Goal: Information Seeking & Learning: Check status

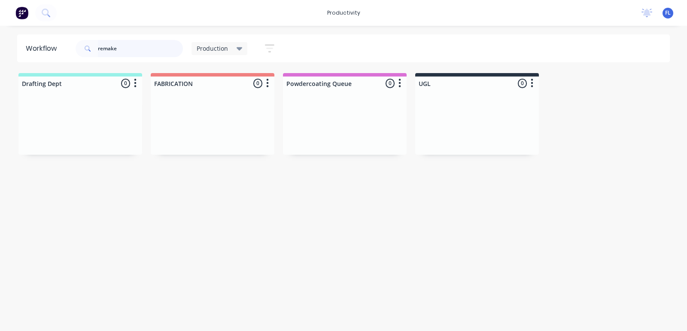
click at [154, 53] on input "remake" at bounding box center [140, 48] width 85 height 17
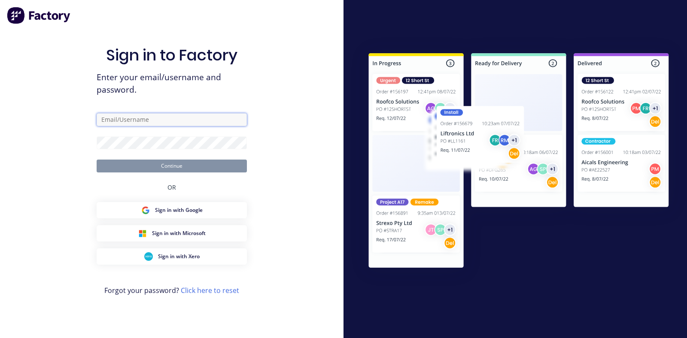
type input "[EMAIL_ADDRESS][DOMAIN_NAME]"
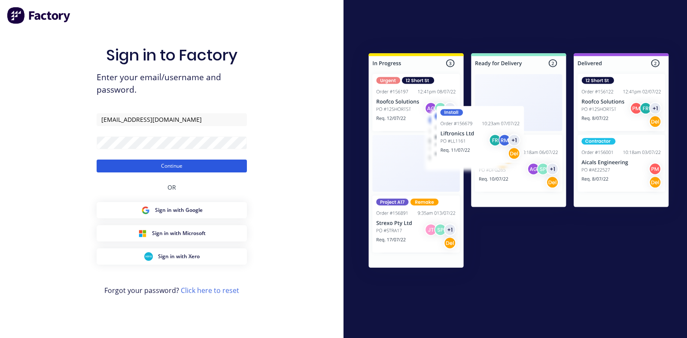
click at [169, 165] on button "Continue" at bounding box center [172, 166] width 150 height 13
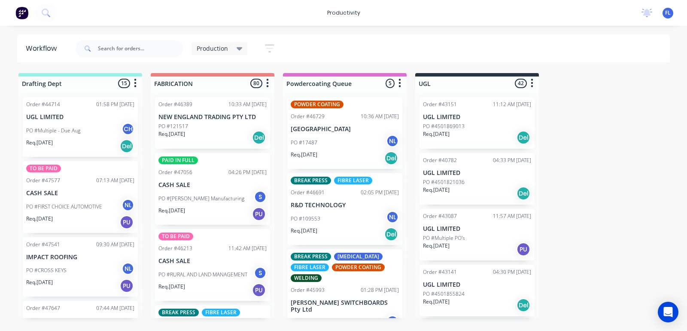
click at [196, 133] on div "Req. [DATE] Del" at bounding box center [212, 137] width 108 height 15
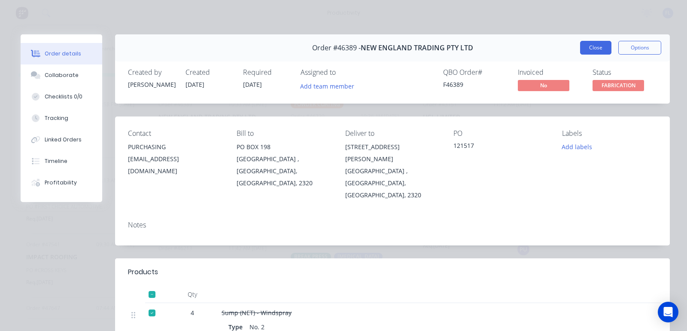
click at [581, 53] on button "Close" at bounding box center [595, 48] width 31 height 14
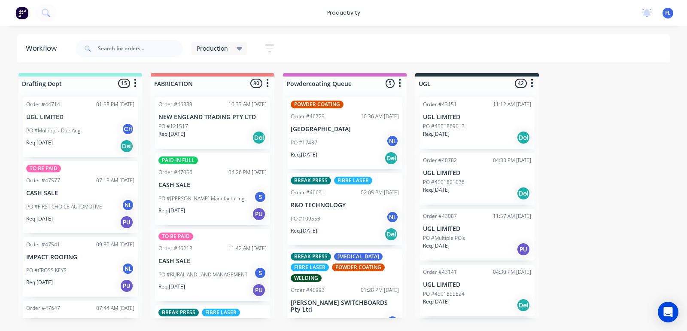
click at [203, 207] on div "Req. [DATE] PU" at bounding box center [212, 214] width 108 height 15
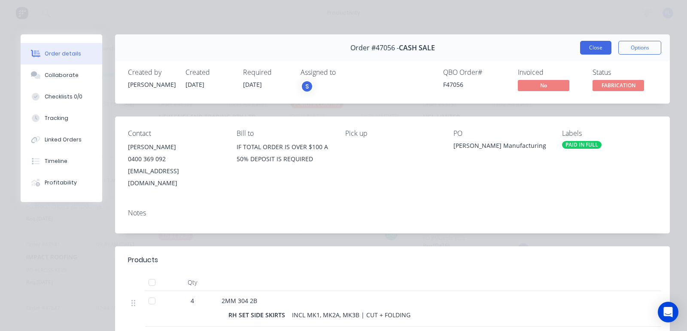
click at [582, 46] on button "Close" at bounding box center [595, 48] width 31 height 14
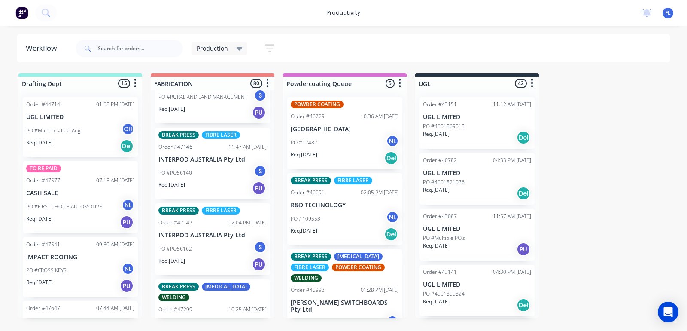
scroll to position [161, 0]
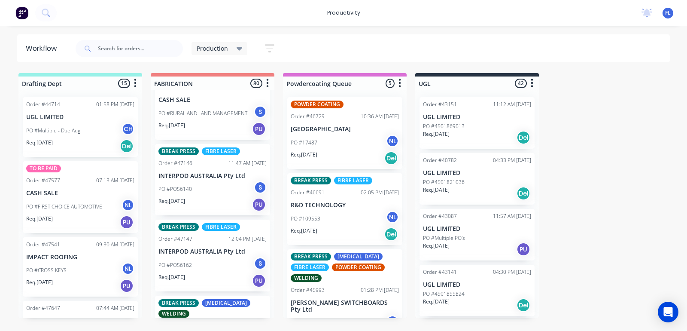
click at [192, 189] on p "PO #PO56140" at bounding box center [175, 189] width 34 height 8
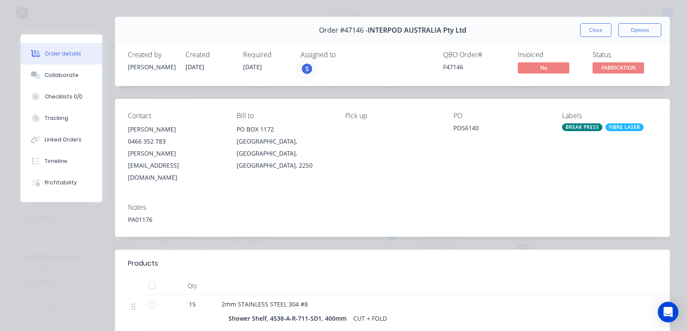
scroll to position [0, 0]
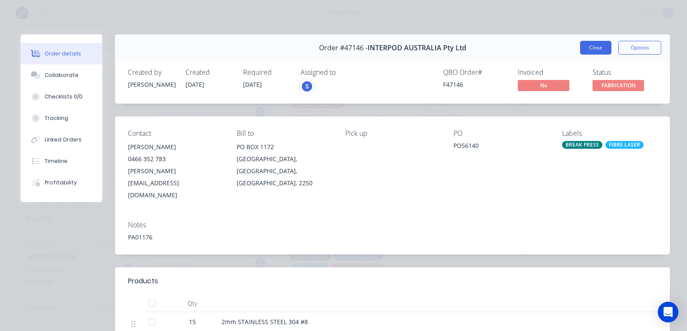
click at [596, 49] on button "Close" at bounding box center [595, 48] width 31 height 14
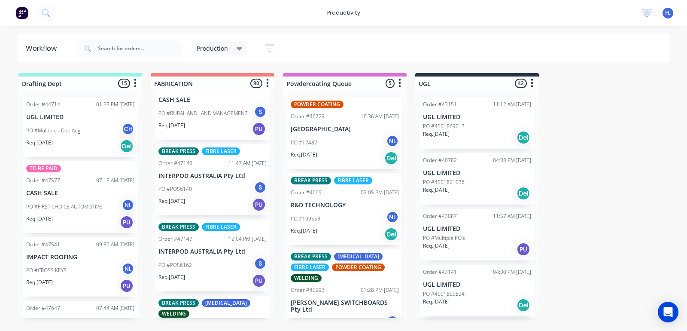
click at [216, 267] on div "PO #PO56162 S" at bounding box center [212, 265] width 108 height 16
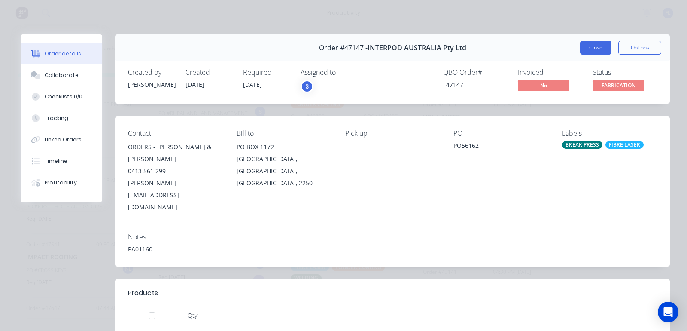
click at [581, 53] on button "Close" at bounding box center [595, 48] width 31 height 14
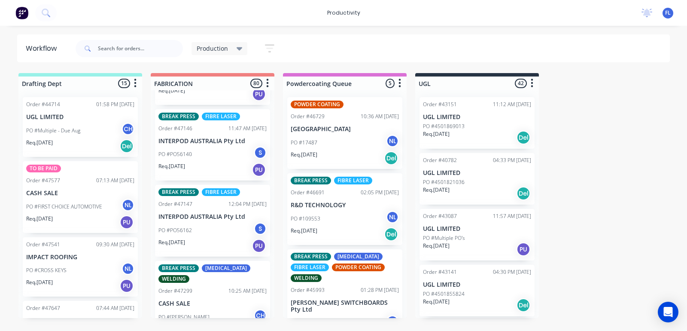
scroll to position [215, 0]
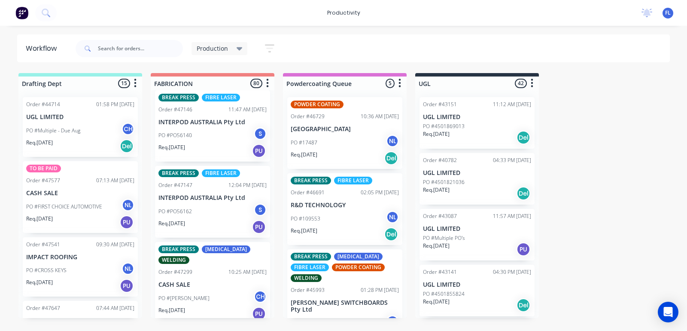
click at [201, 209] on div "PO #PO56162 S" at bounding box center [212, 211] width 108 height 16
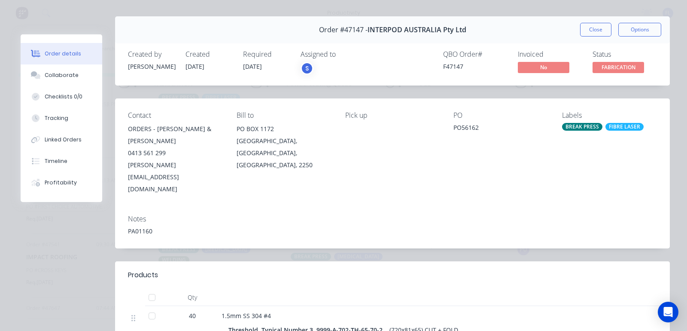
scroll to position [0, 0]
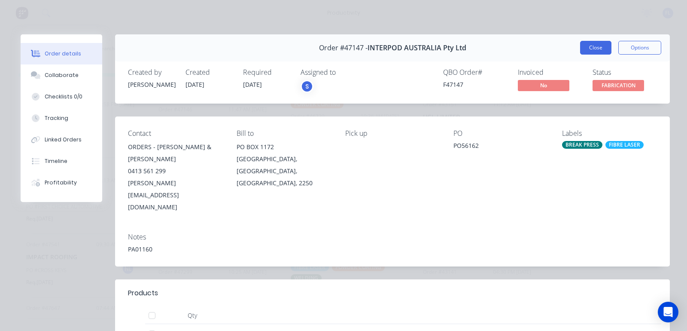
click at [589, 51] on button "Close" at bounding box center [595, 48] width 31 height 14
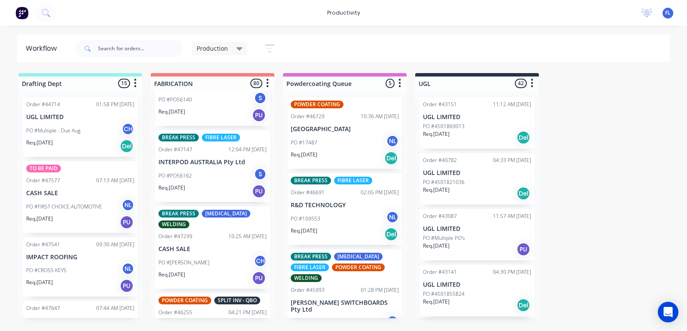
scroll to position [268, 0]
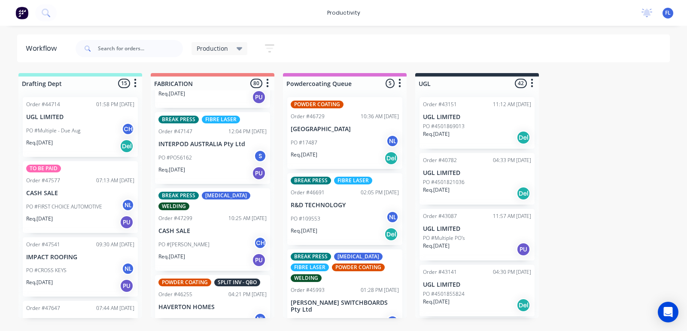
click at [194, 253] on div "Req. [DATE] PU" at bounding box center [212, 260] width 108 height 15
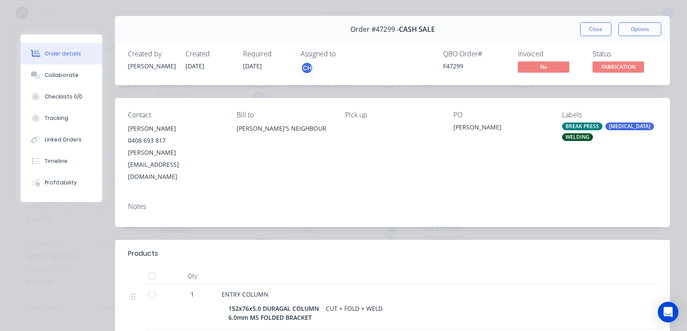
scroll to position [0, 0]
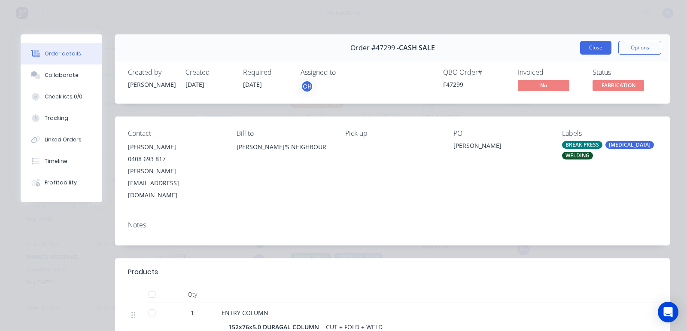
click at [588, 45] on button "Close" at bounding box center [595, 48] width 31 height 14
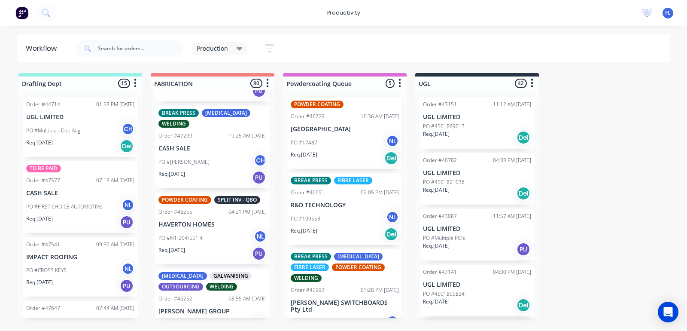
scroll to position [376, 0]
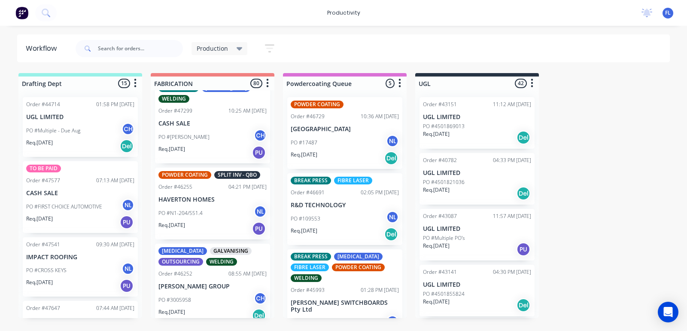
click at [201, 214] on p "PO #N1-204/551.4" at bounding box center [180, 213] width 44 height 8
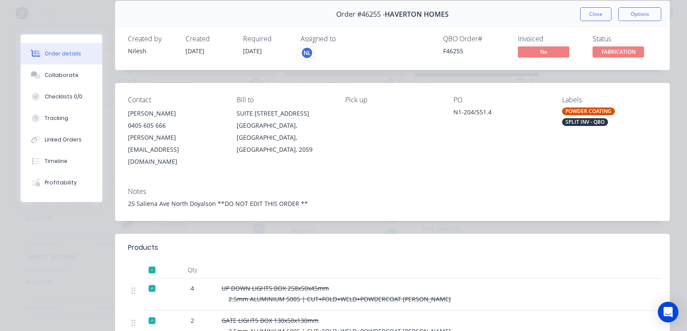
scroll to position [0, 0]
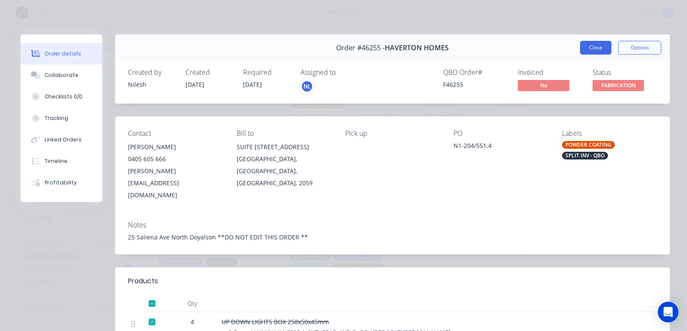
click at [588, 49] on button "Close" at bounding box center [595, 48] width 31 height 14
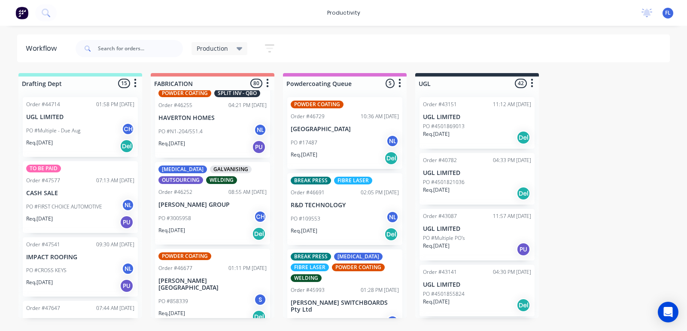
scroll to position [483, 0]
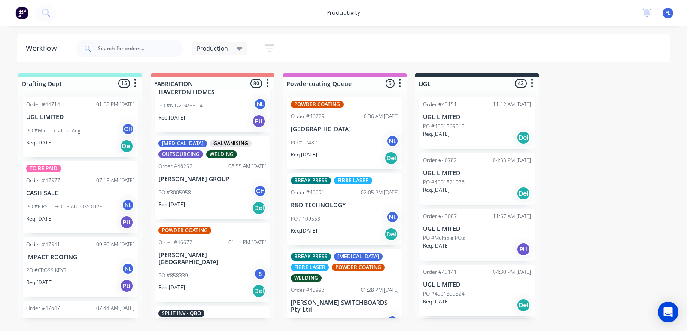
click at [205, 188] on div "PO #3005958 CH" at bounding box center [212, 192] width 108 height 16
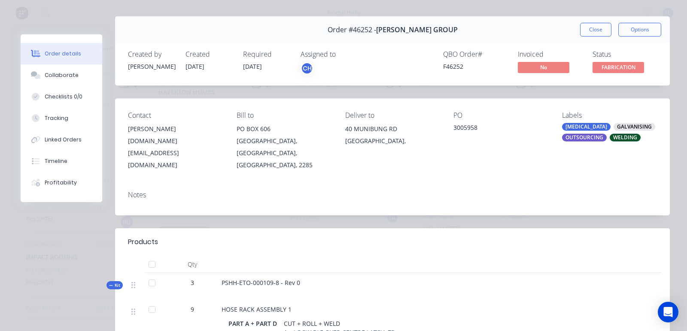
scroll to position [0, 0]
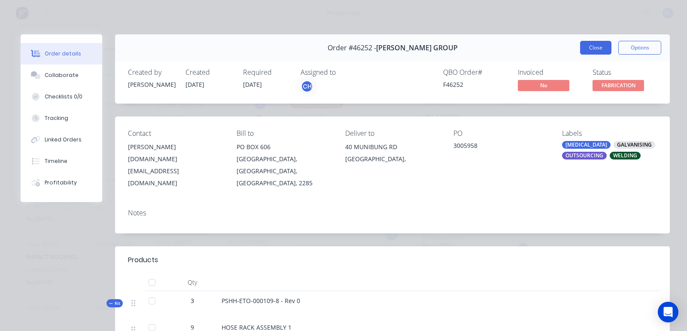
click at [585, 44] on button "Close" at bounding box center [595, 48] width 31 height 14
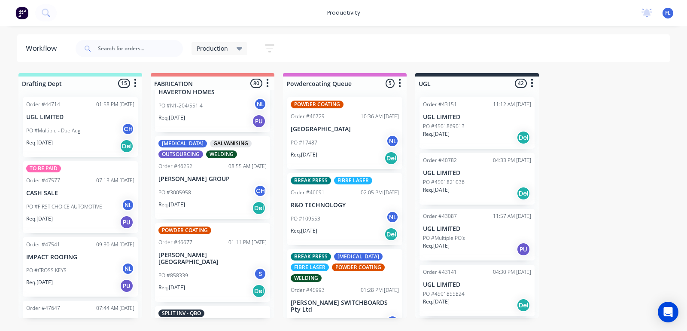
scroll to position [537, 0]
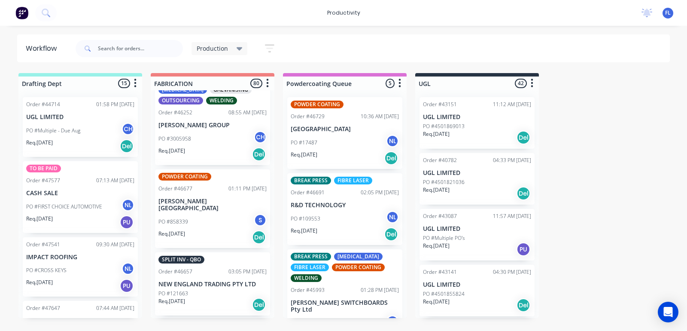
click at [209, 216] on div "PO #858339 S" at bounding box center [212, 221] width 108 height 16
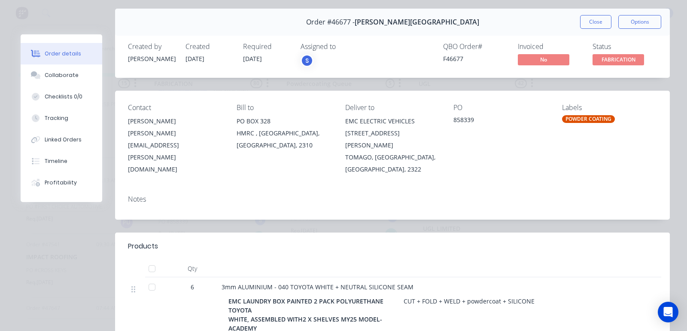
scroll to position [0, 0]
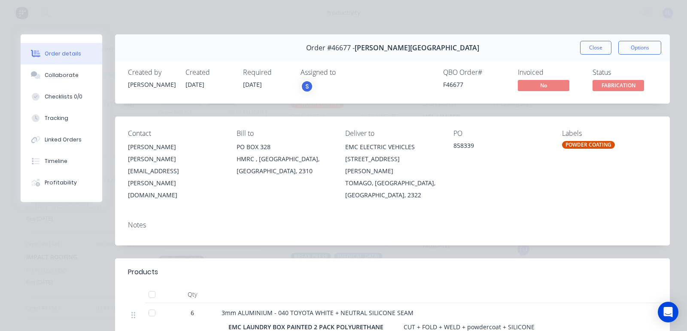
click at [370, 267] on header "Products" at bounding box center [392, 271] width 555 height 27
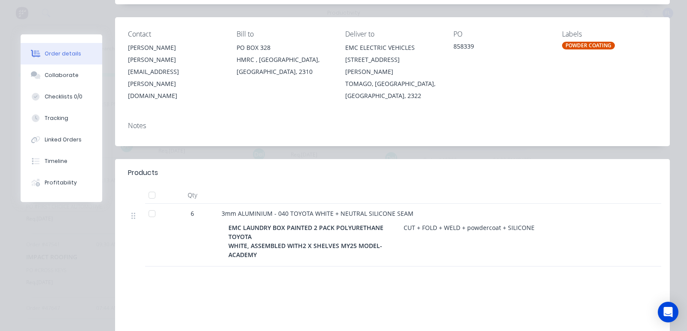
scroll to position [107, 0]
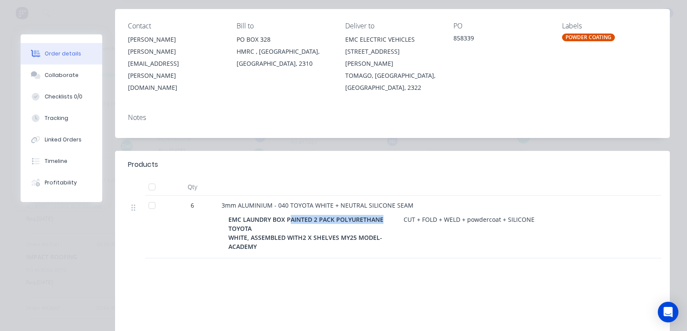
drag, startPoint x: 381, startPoint y: 208, endPoint x: 295, endPoint y: 210, distance: 85.5
click at [295, 213] on div "EMC LAUNDRY BOX PAINTED 2 PACK POLYURETHANE TOYOTA WHITE, ASSEMBLED WITH2 X SHE…" at bounding box center [314, 233] width 172 height 40
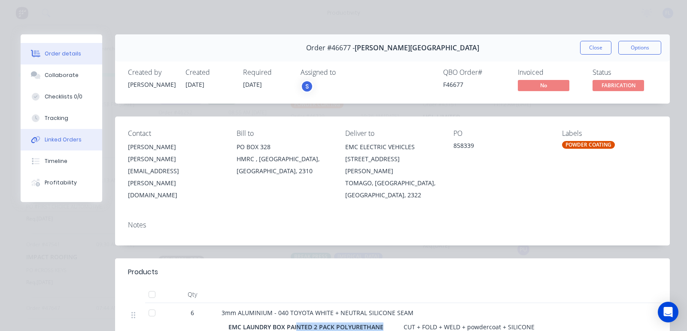
click at [52, 132] on button "Linked Orders" at bounding box center [62, 139] width 82 height 21
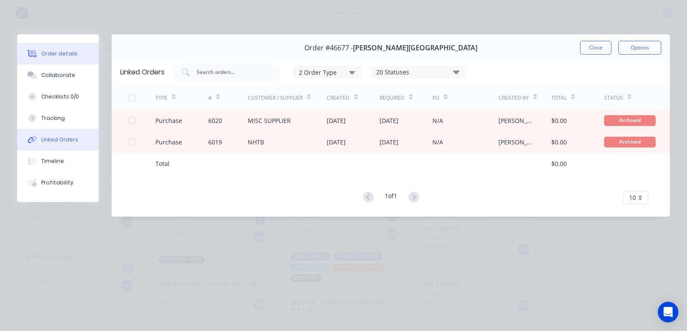
click at [59, 50] on div "Order details" at bounding box center [59, 54] width 37 height 8
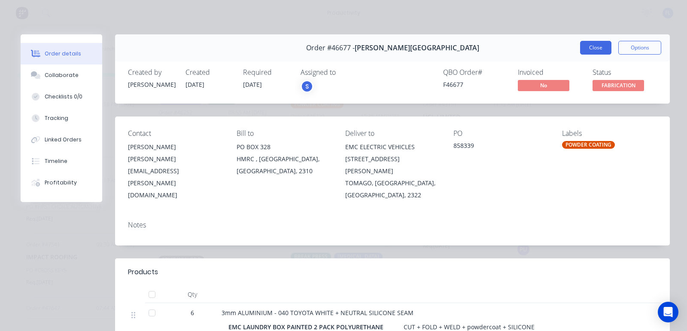
click at [590, 46] on button "Close" at bounding box center [595, 48] width 31 height 14
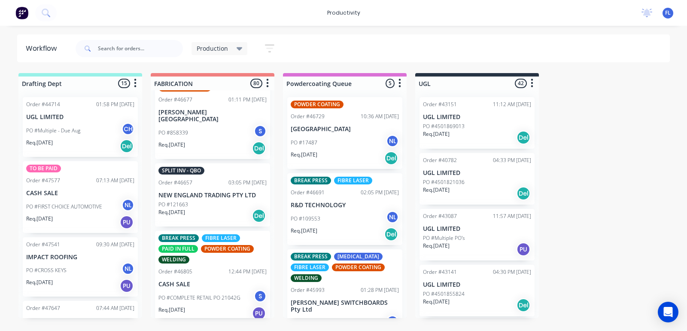
scroll to position [644, 0]
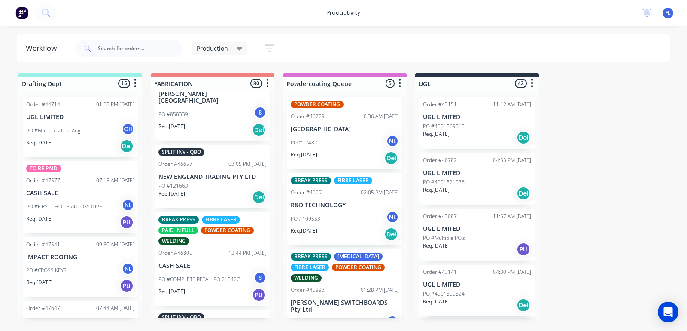
click at [200, 173] on p "NEW ENGLAND TRADING PTY LTD" at bounding box center [212, 176] width 108 height 7
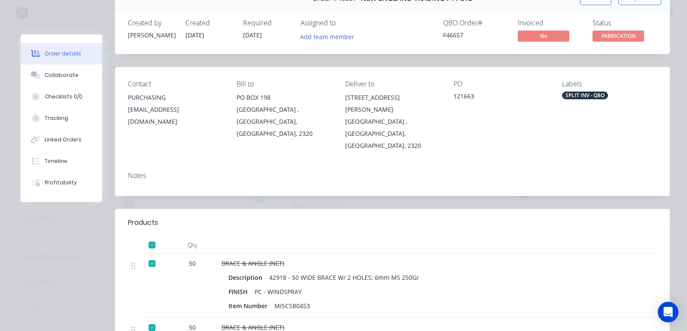
scroll to position [0, 0]
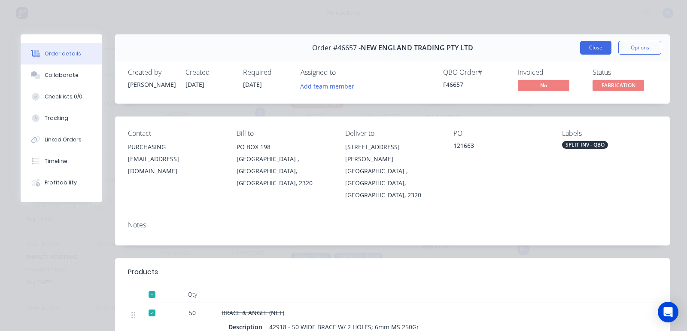
click at [580, 47] on button "Close" at bounding box center [595, 48] width 31 height 14
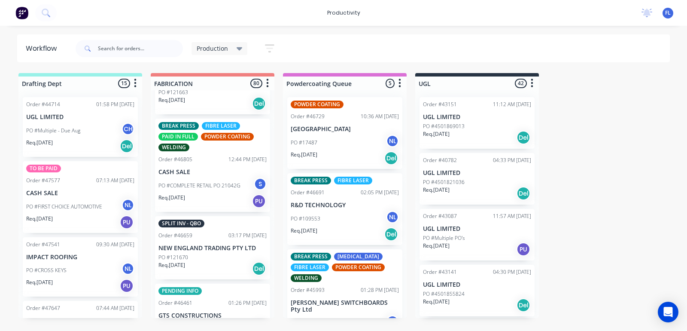
scroll to position [698, 0]
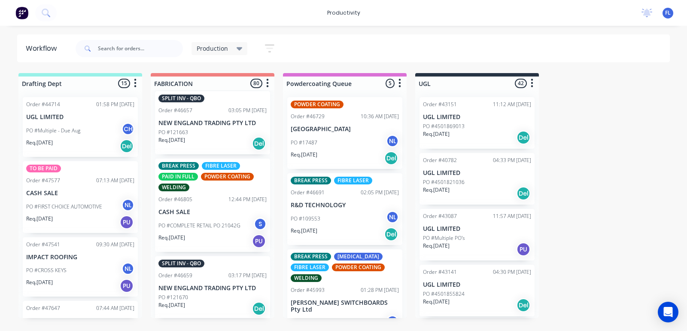
click at [201, 222] on p "PO #COMPLETE RETAIL PO 21042G" at bounding box center [199, 226] width 82 height 8
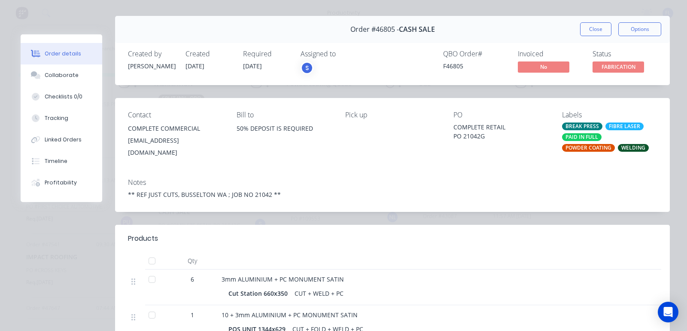
scroll to position [0, 0]
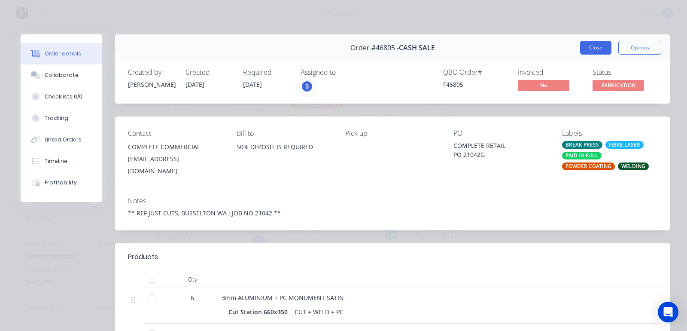
click at [593, 46] on button "Close" at bounding box center [595, 48] width 31 height 14
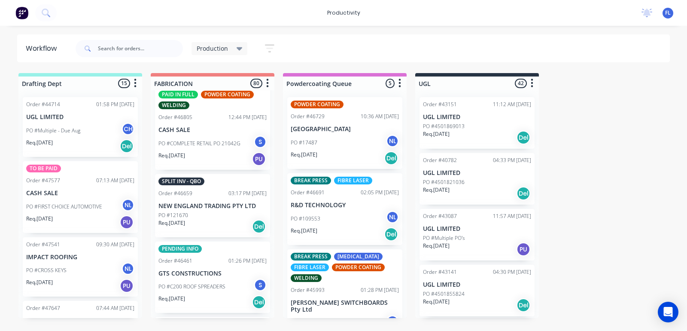
scroll to position [805, 0]
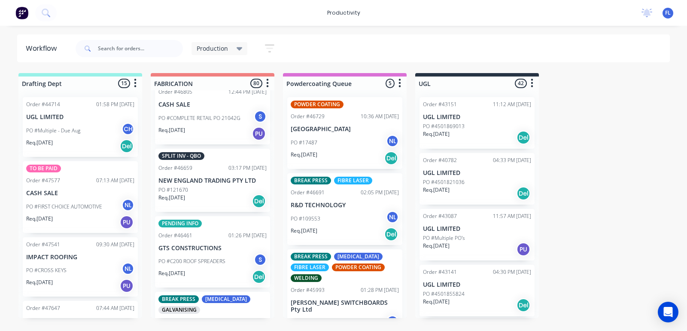
click at [201, 194] on div "Req. [DATE] Del" at bounding box center [212, 201] width 108 height 15
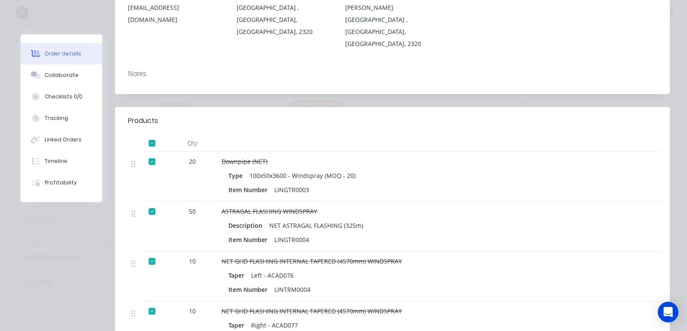
scroll to position [15, 0]
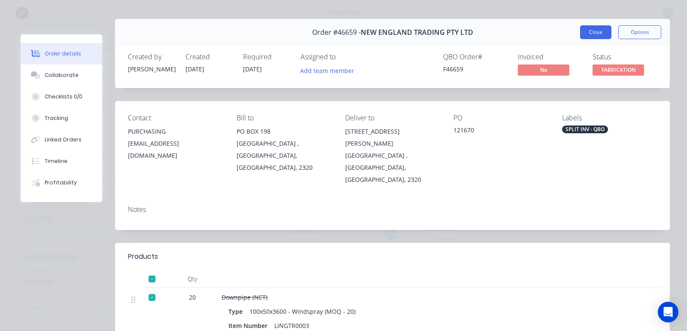
click at [585, 28] on button "Close" at bounding box center [595, 32] width 31 height 14
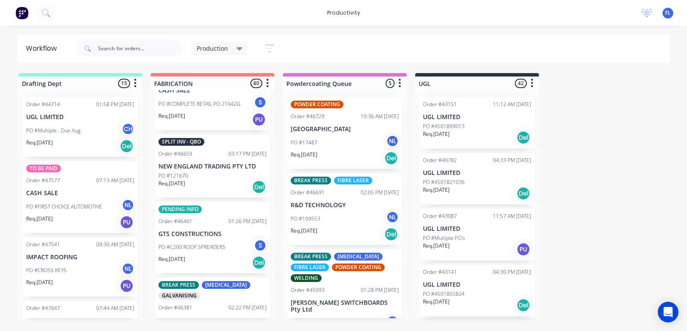
scroll to position [859, 0]
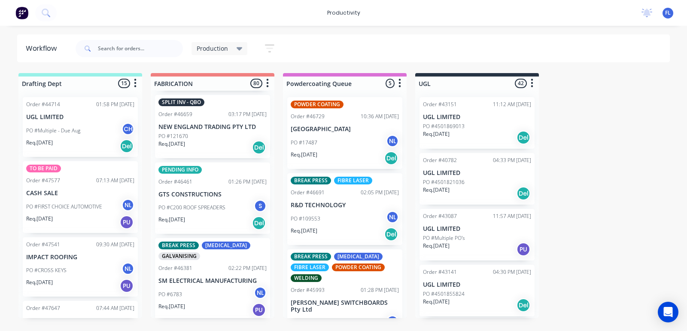
click at [205, 204] on p "PO #C200 ROOF SPREADERS" at bounding box center [191, 208] width 67 height 8
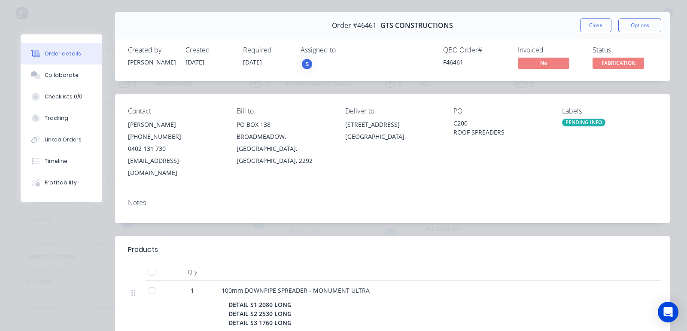
scroll to position [0, 0]
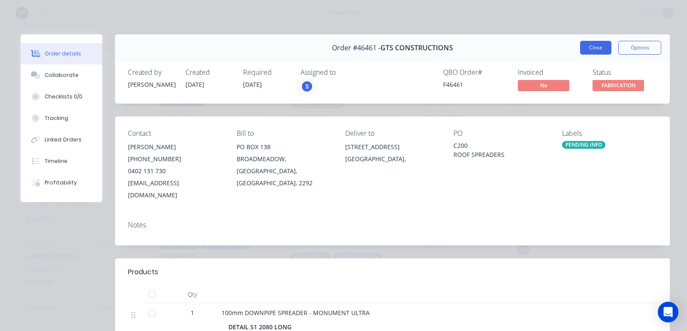
click at [582, 46] on button "Close" at bounding box center [595, 48] width 31 height 14
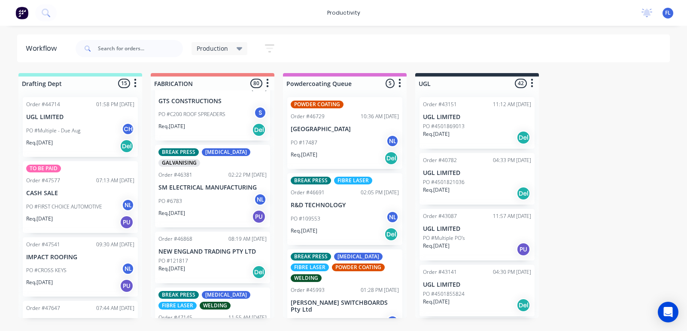
scroll to position [966, 0]
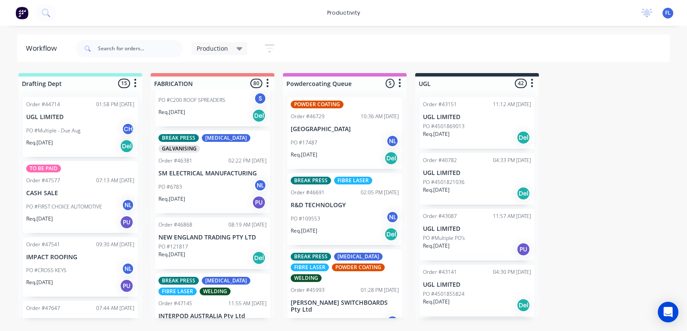
click at [183, 195] on div "Req. [DATE] PU" at bounding box center [212, 202] width 108 height 15
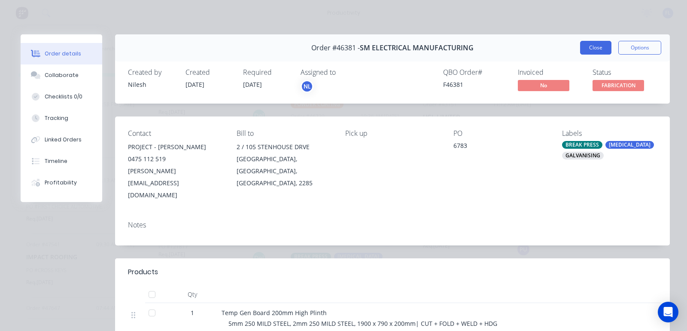
click at [587, 46] on button "Close" at bounding box center [595, 48] width 31 height 14
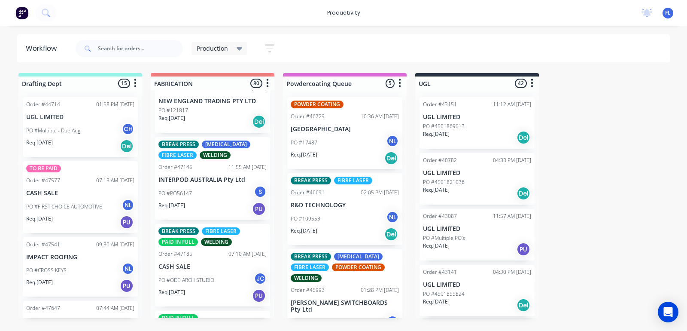
scroll to position [1127, 0]
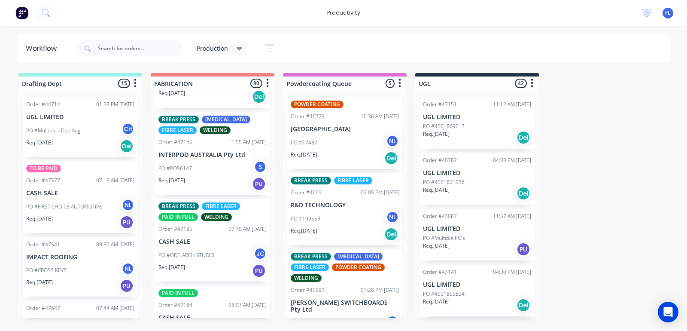
click at [203, 160] on div "PO #PO56147 S" at bounding box center [212, 168] width 108 height 16
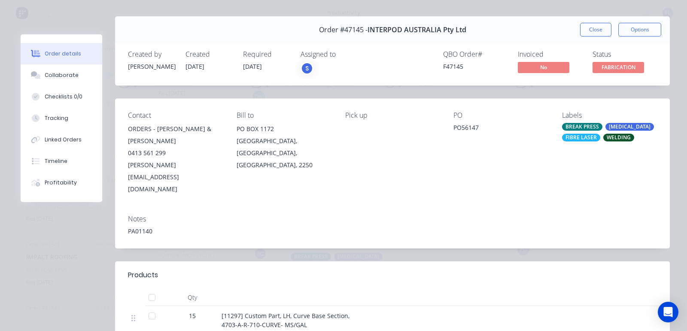
scroll to position [0, 0]
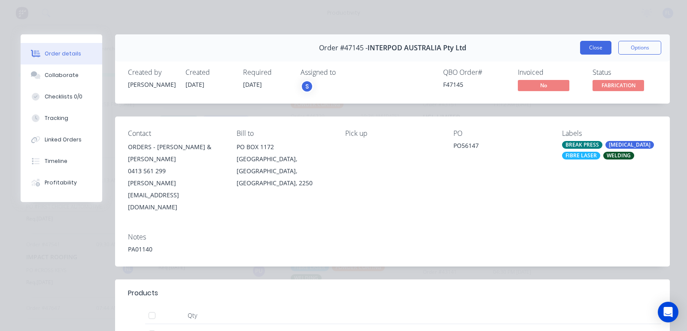
click at [585, 50] on button "Close" at bounding box center [595, 48] width 31 height 14
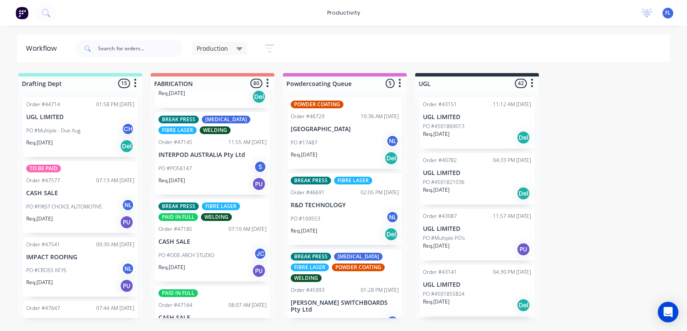
click at [195, 247] on div "PO #ODE-ARCH STUDIO JC" at bounding box center [212, 255] width 108 height 16
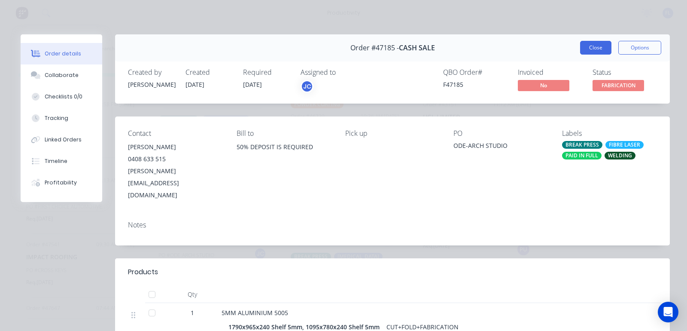
click at [585, 46] on button "Close" at bounding box center [595, 48] width 31 height 14
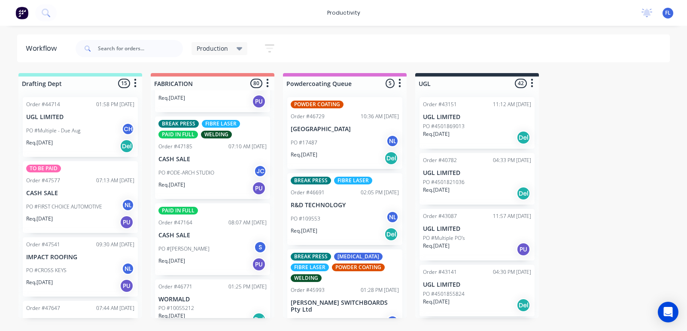
scroll to position [1235, 0]
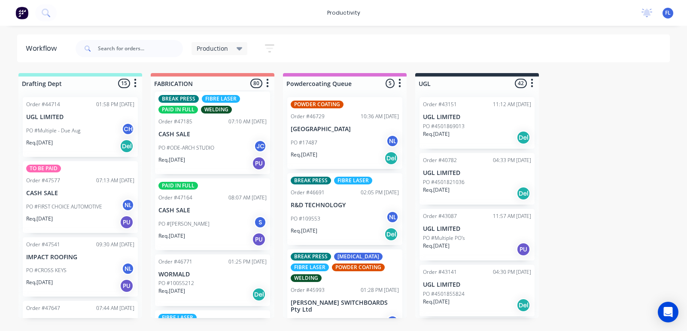
click at [213, 232] on div "Req. [DATE] PU" at bounding box center [212, 239] width 108 height 15
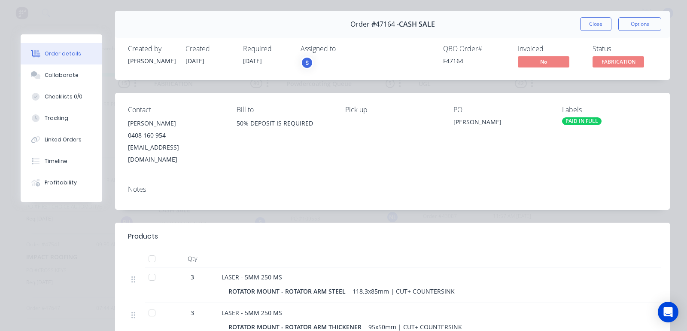
scroll to position [0, 0]
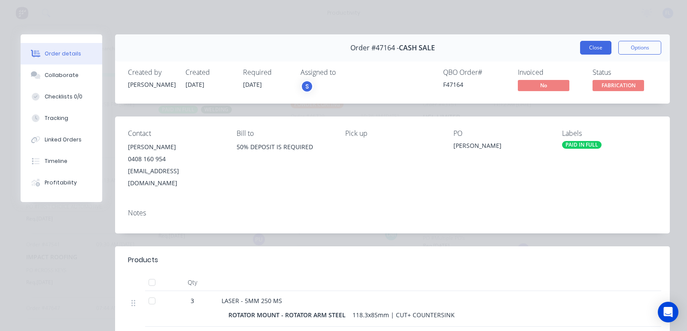
click at [590, 51] on button "Close" at bounding box center [595, 48] width 31 height 14
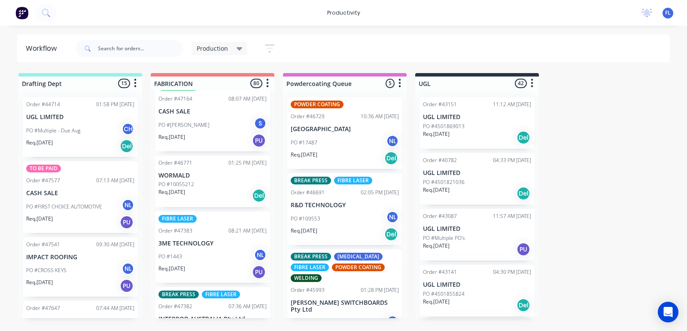
scroll to position [1342, 0]
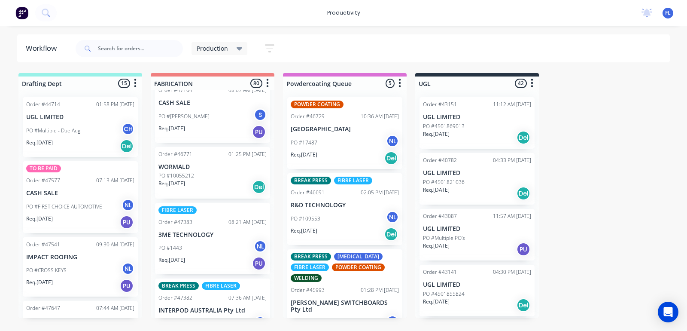
click at [215, 180] on div "Req. [DATE] Del" at bounding box center [212, 187] width 108 height 15
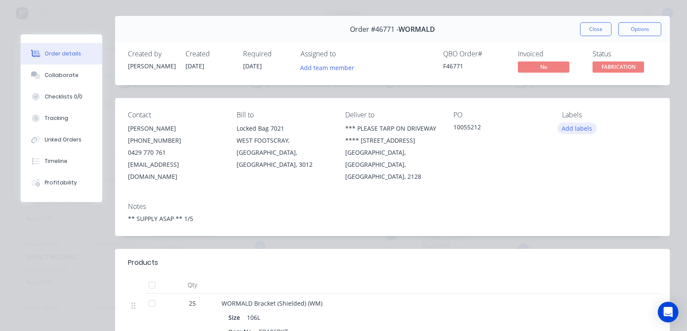
scroll to position [0, 0]
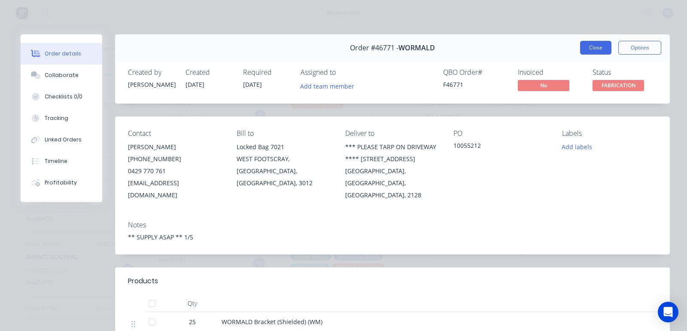
click at [590, 50] on button "Close" at bounding box center [595, 48] width 31 height 14
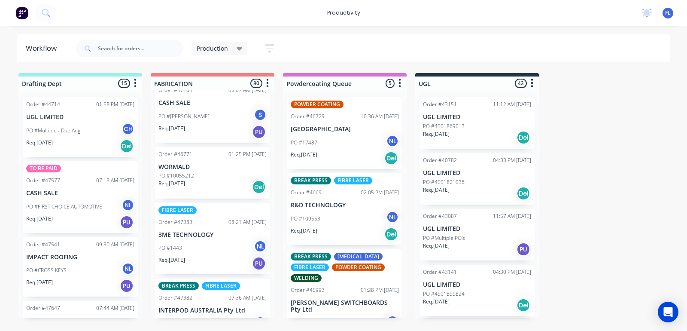
click at [193, 256] on div "Req. [DATE] PU" at bounding box center [212, 263] width 108 height 15
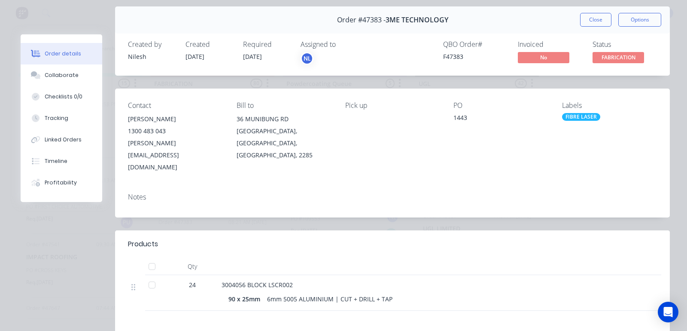
scroll to position [54, 0]
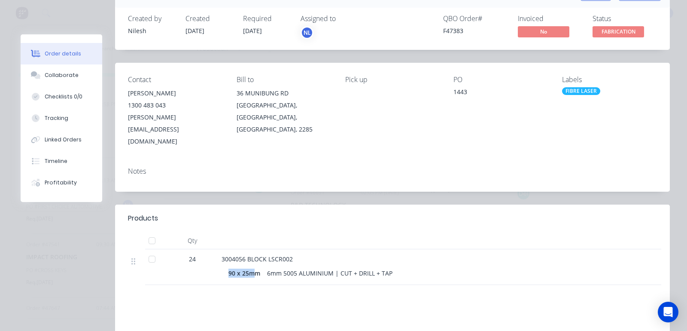
drag, startPoint x: 228, startPoint y: 246, endPoint x: 256, endPoint y: 248, distance: 28.8
click at [256, 265] on div "90 x 25mm 6mm 5005 ALUMINIUM | CUT + DRILL + TAP" at bounding box center [433, 272] width 423 height 14
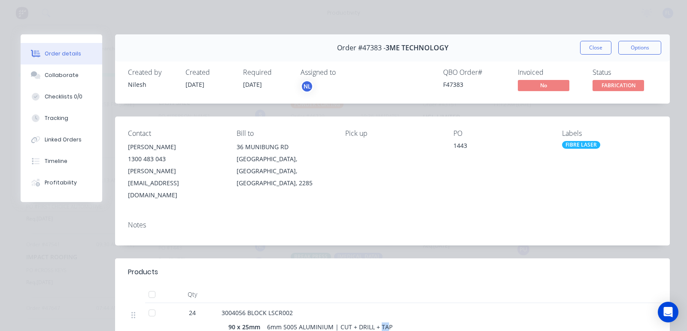
drag, startPoint x: 396, startPoint y: 305, endPoint x: 432, endPoint y: 305, distance: 36.1
click at [430, 320] on div "90 x 25mm 6mm 5005 ALUMINIUM | CUT + DRILL + TAP" at bounding box center [432, 326] width 409 height 12
click at [588, 48] on button "Close" at bounding box center [595, 48] width 31 height 14
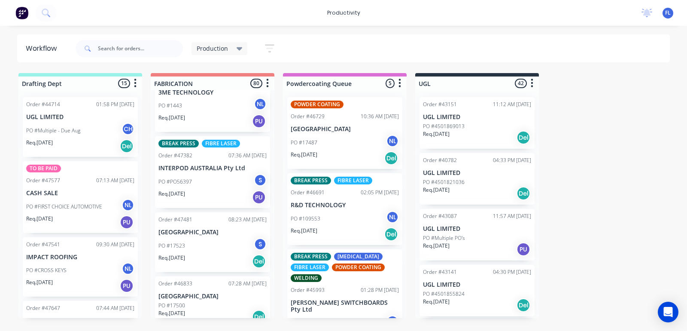
scroll to position [1503, 0]
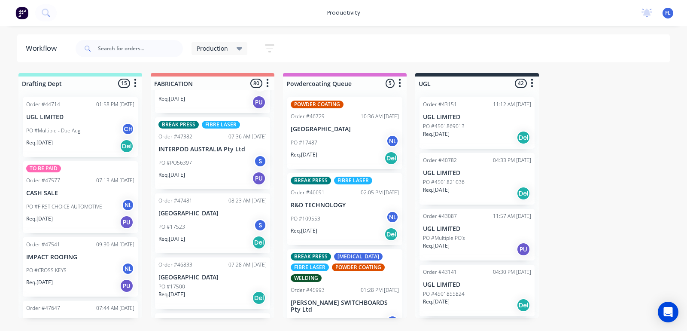
click at [210, 155] on div "PO #PO56397 S" at bounding box center [212, 163] width 108 height 16
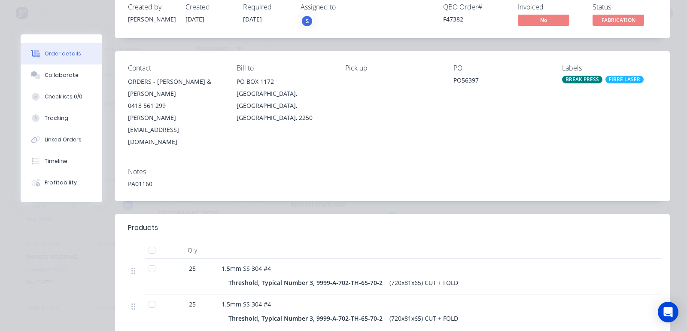
scroll to position [0, 0]
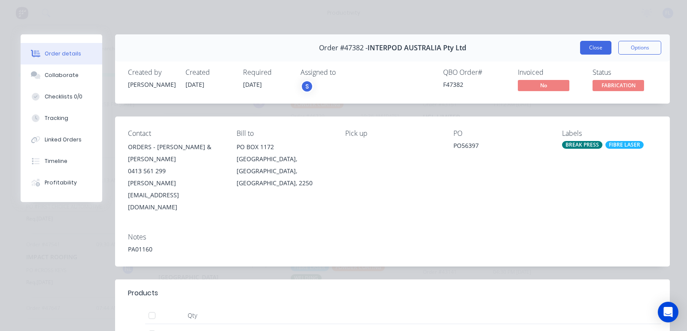
click at [588, 44] on button "Close" at bounding box center [595, 48] width 31 height 14
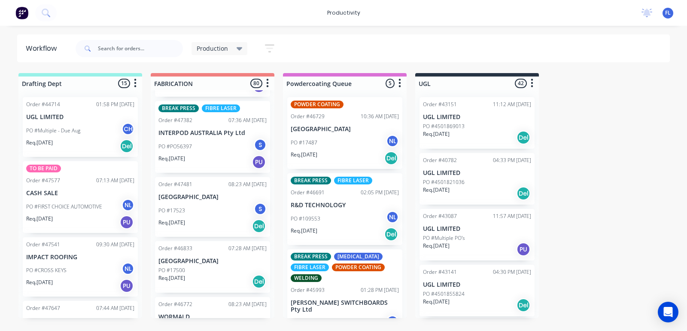
scroll to position [1503, 0]
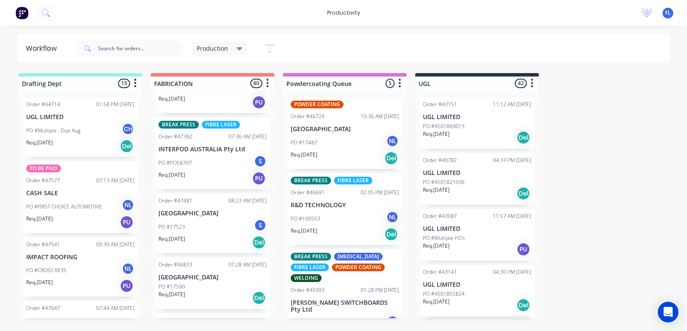
click at [209, 219] on div "PO #17523 S" at bounding box center [212, 227] width 108 height 16
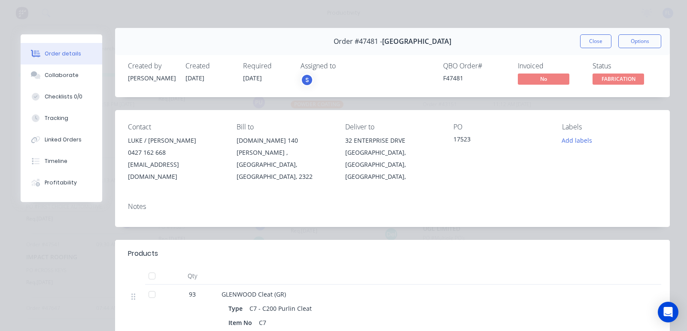
scroll to position [0, 0]
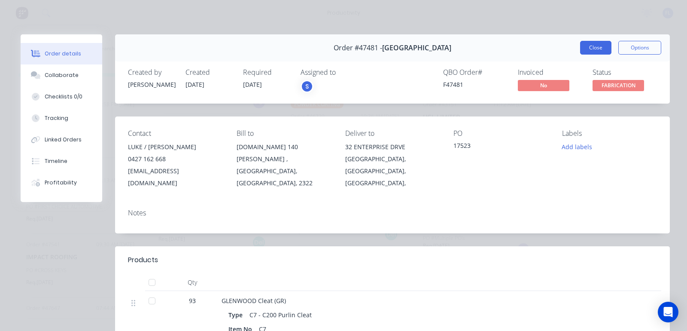
click at [585, 50] on button "Close" at bounding box center [595, 48] width 31 height 14
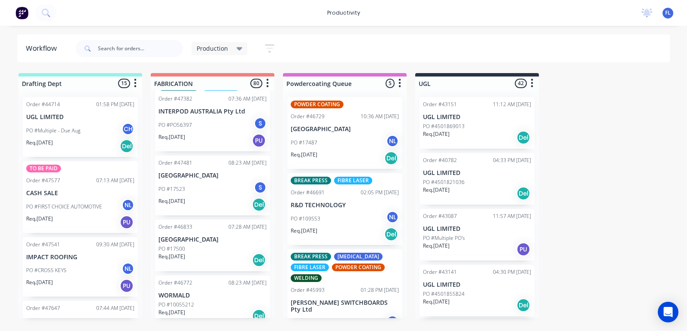
scroll to position [1557, 0]
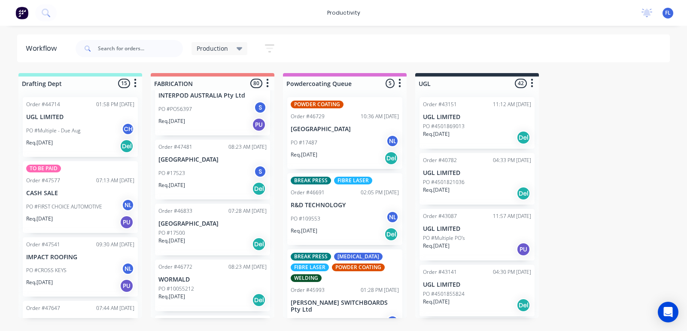
click at [198, 237] on div "Req. [DATE] Del" at bounding box center [212, 244] width 108 height 15
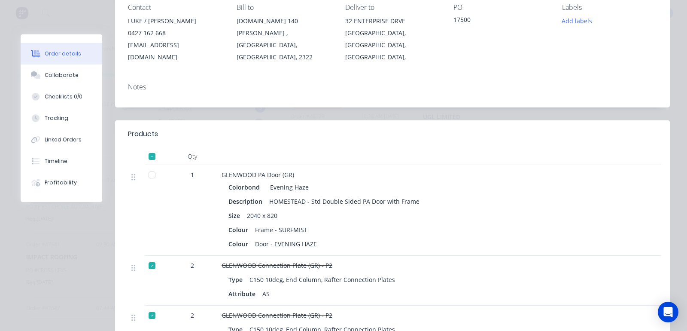
scroll to position [0, 0]
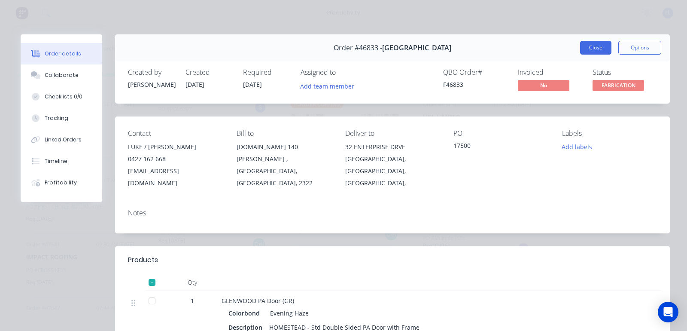
click at [580, 42] on button "Close" at bounding box center [595, 48] width 31 height 14
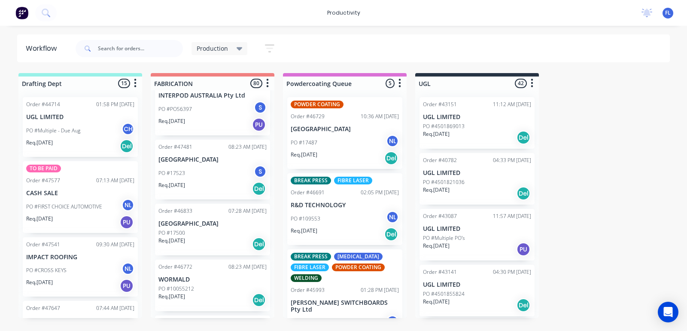
click at [203, 285] on div "PO #10055212" at bounding box center [212, 289] width 108 height 8
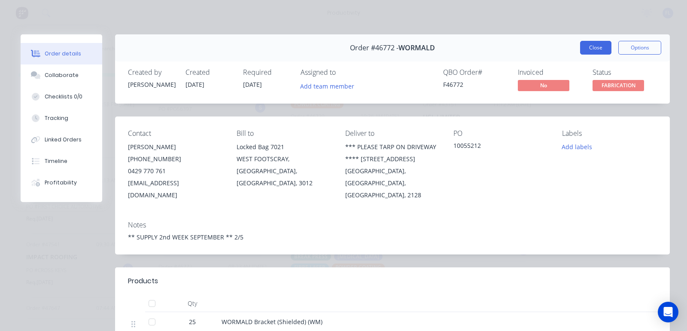
click at [591, 45] on button "Close" at bounding box center [595, 48] width 31 height 14
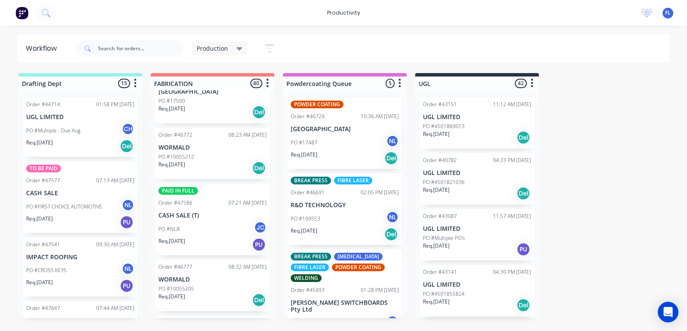
scroll to position [1718, 0]
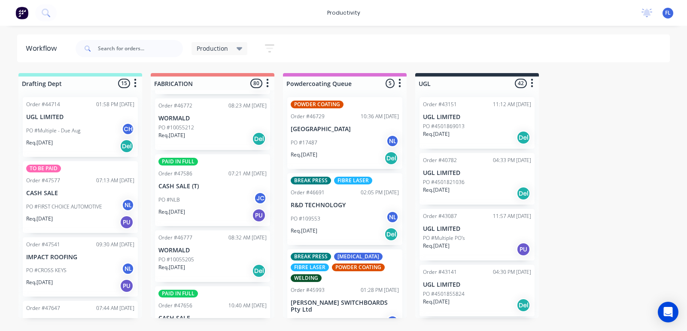
click at [192, 198] on div "PO #NLB JC" at bounding box center [212, 200] width 108 height 16
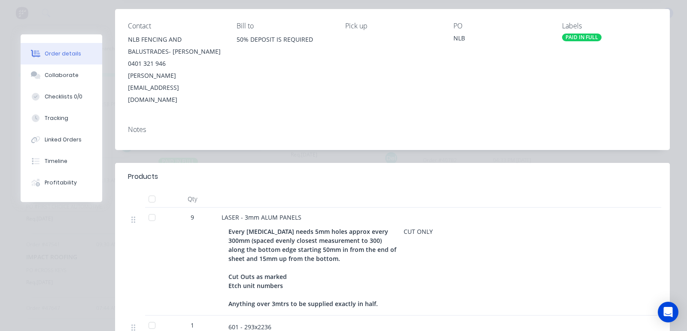
scroll to position [0, 0]
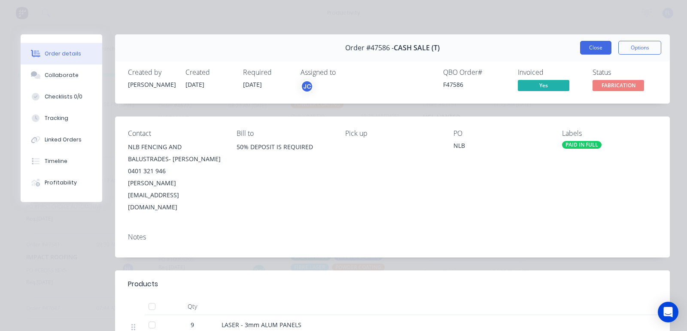
click at [597, 46] on button "Close" at bounding box center [595, 48] width 31 height 14
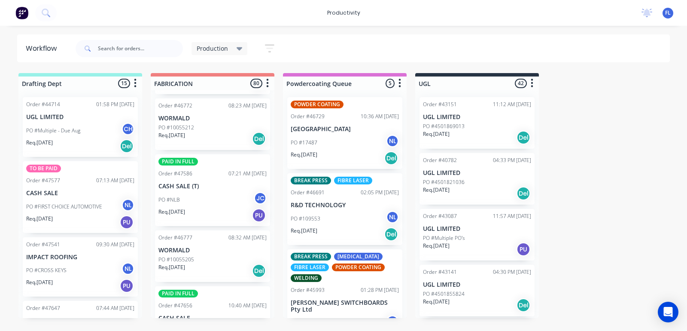
scroll to position [1772, 0]
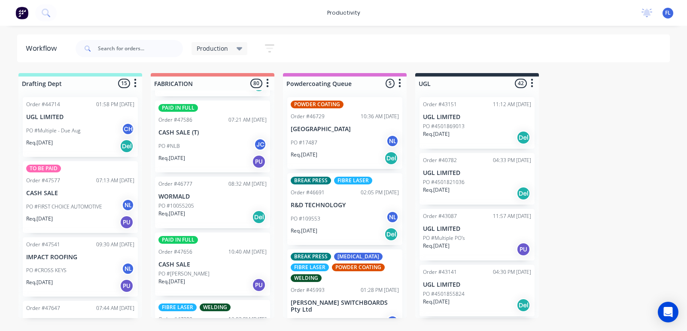
click at [192, 202] on p "PO #10055205" at bounding box center [176, 206] width 36 height 8
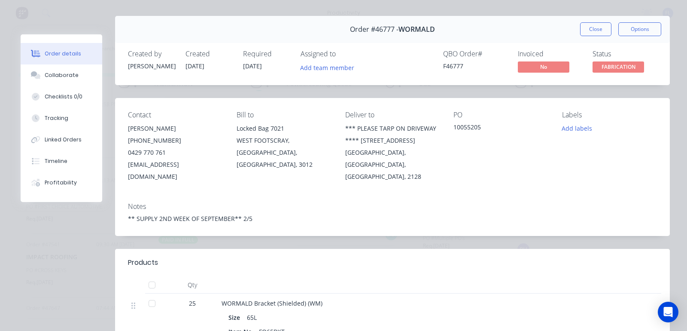
scroll to position [0, 0]
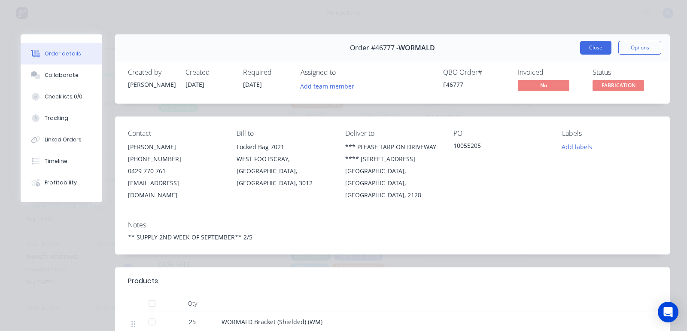
click at [591, 43] on button "Close" at bounding box center [595, 48] width 31 height 14
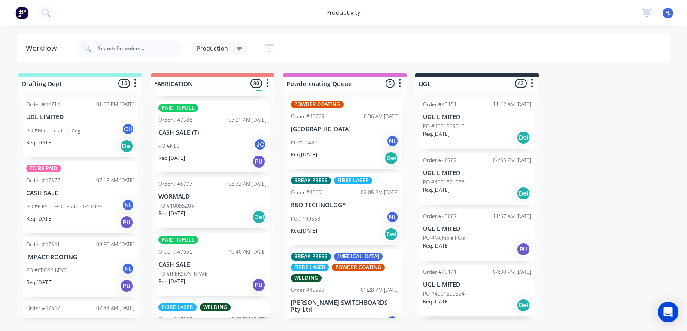
click at [205, 277] on div "Req. [DATE] PU" at bounding box center [212, 284] width 108 height 15
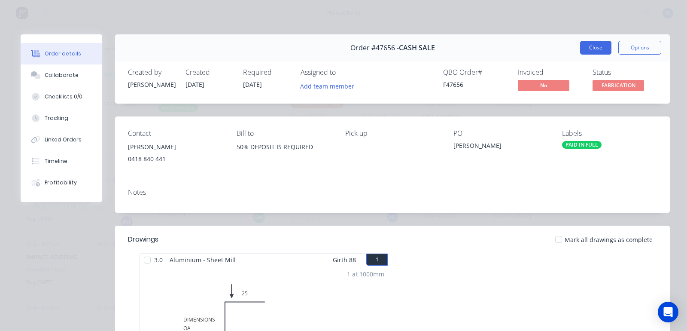
click at [596, 45] on button "Close" at bounding box center [595, 48] width 31 height 14
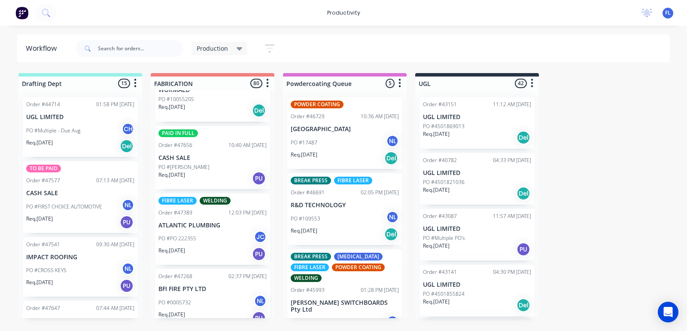
scroll to position [1879, 0]
click at [213, 229] on div "PO #PO 222355 JC" at bounding box center [212, 237] width 108 height 16
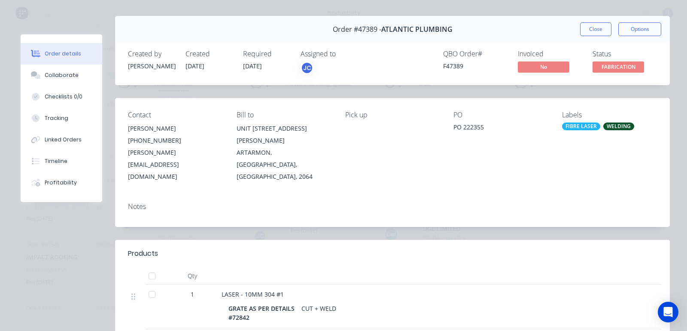
scroll to position [0, 0]
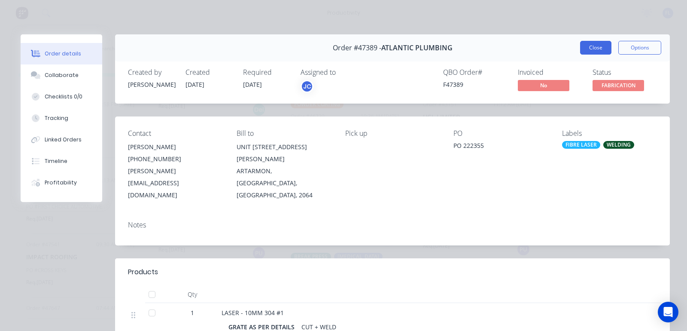
click at [589, 49] on button "Close" at bounding box center [595, 48] width 31 height 14
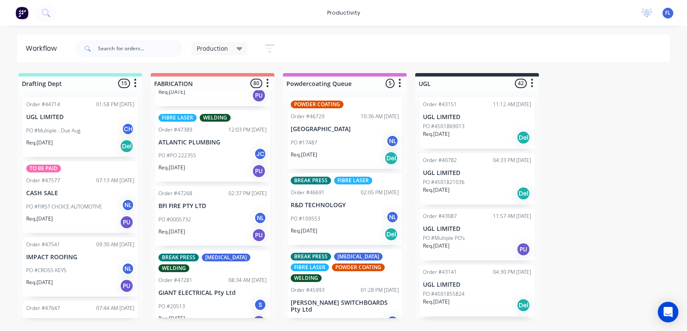
scroll to position [1986, 0]
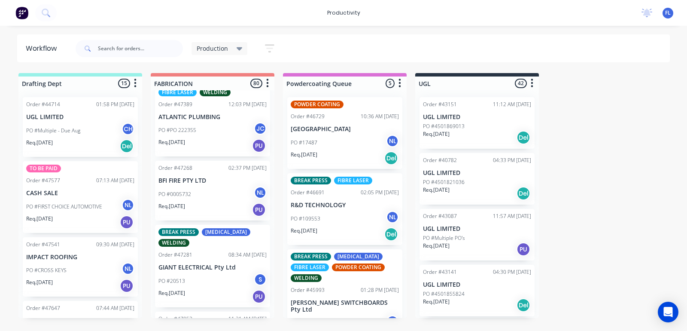
click at [207, 202] on div "Req. [DATE] PU" at bounding box center [212, 209] width 108 height 15
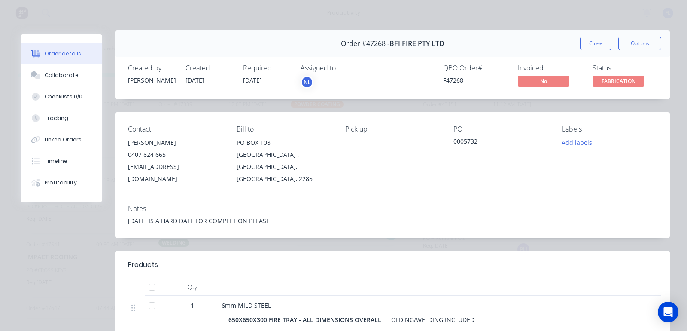
scroll to position [0, 0]
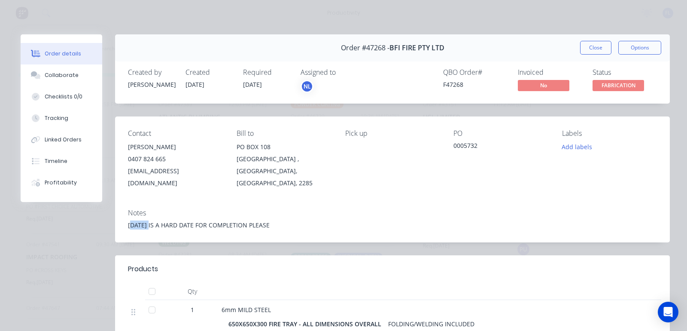
drag, startPoint x: 149, startPoint y: 213, endPoint x: 130, endPoint y: 220, distance: 20.1
click at [130, 220] on div "Notes [DATE] IS A HARD DATE FOR COMPLETION PLEASE" at bounding box center [392, 222] width 555 height 40
click at [129, 220] on div "[DATE] IS A HARD DATE FOR COMPLETION PLEASE" at bounding box center [392, 224] width 529 height 9
click at [351, 209] on div "Notes" at bounding box center [392, 213] width 529 height 8
click at [588, 47] on button "Close" at bounding box center [595, 48] width 31 height 14
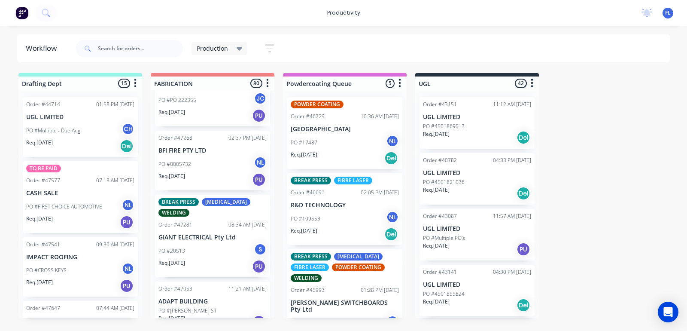
scroll to position [2040, 0]
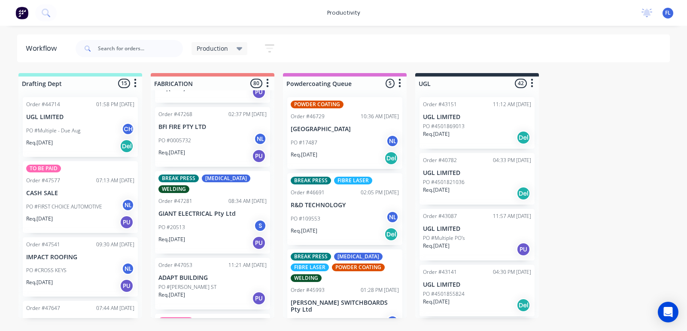
click at [203, 219] on div "PO #20513 S" at bounding box center [212, 227] width 108 height 16
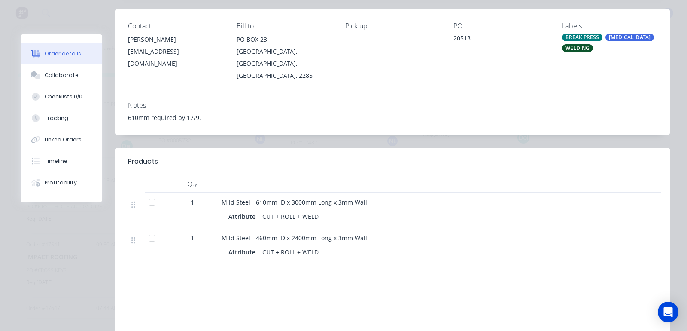
scroll to position [54, 0]
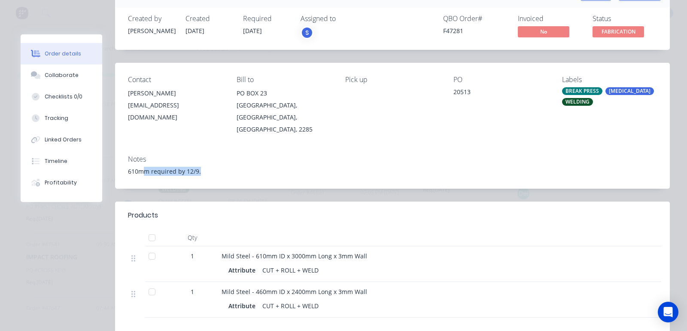
drag, startPoint x: 202, startPoint y: 161, endPoint x: 144, endPoint y: 173, distance: 59.2
click at [144, 173] on div "Notes 610mm required by 12/9." at bounding box center [392, 168] width 555 height 40
drag, startPoint x: 185, startPoint y: 160, endPoint x: 202, endPoint y: 160, distance: 16.8
click at [186, 167] on div "610mm required by 12/9." at bounding box center [392, 171] width 529 height 9
click at [327, 215] on header "Products" at bounding box center [392, 214] width 555 height 27
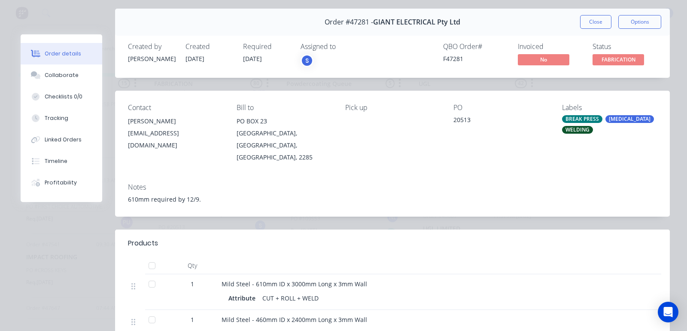
scroll to position [0, 0]
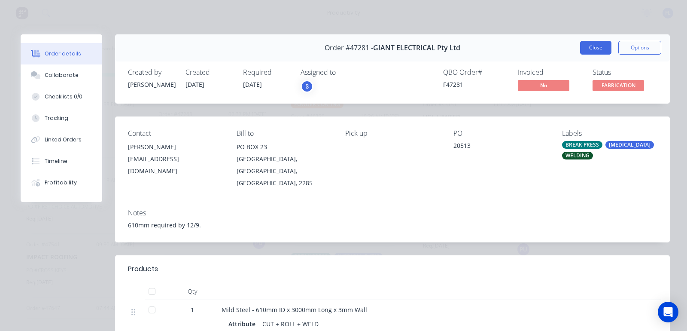
click at [585, 51] on button "Close" at bounding box center [595, 48] width 31 height 14
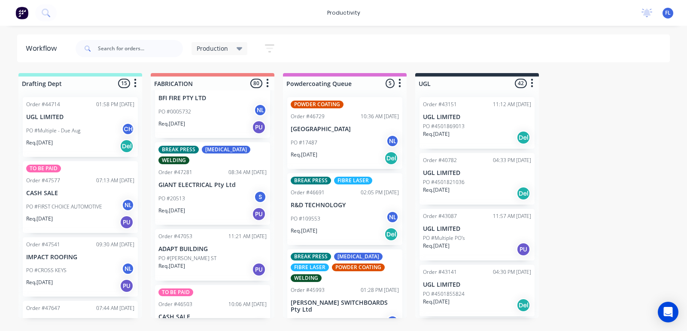
scroll to position [2094, 0]
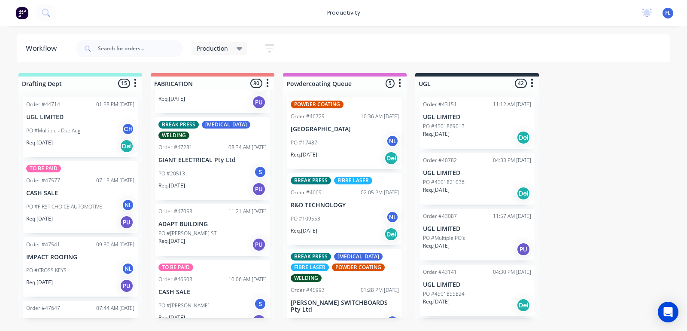
click at [196, 237] on div "Req. [DATE] PU" at bounding box center [212, 244] width 108 height 15
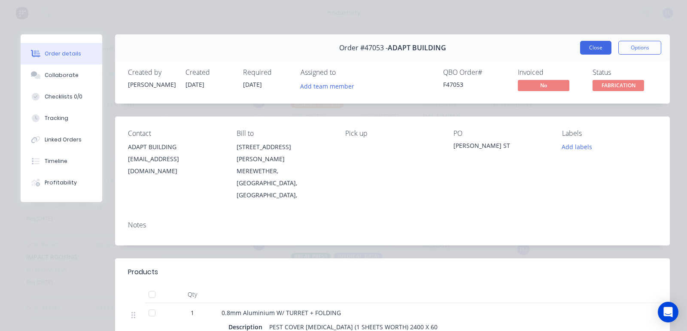
click at [586, 50] on button "Close" at bounding box center [595, 48] width 31 height 14
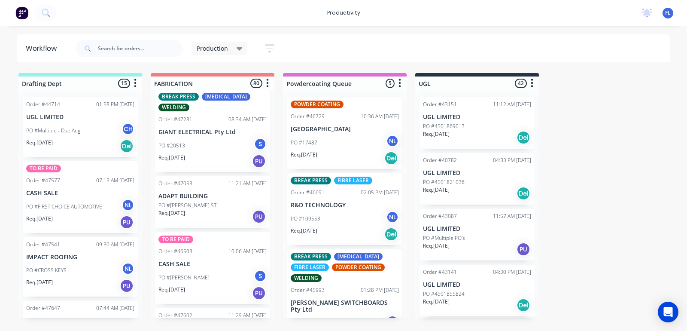
scroll to position [2148, 0]
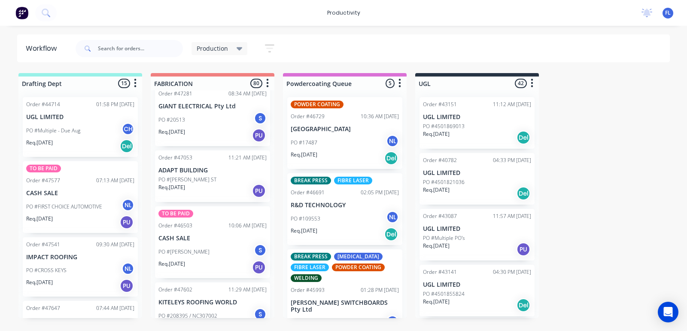
click at [200, 248] on div "PO #[PERSON_NAME] S" at bounding box center [212, 252] width 108 height 16
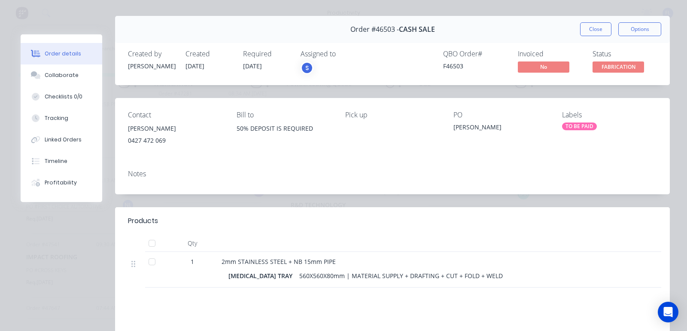
scroll to position [0, 0]
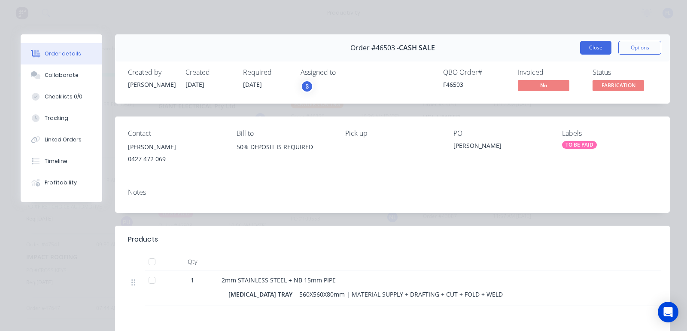
click at [594, 45] on button "Close" at bounding box center [595, 48] width 31 height 14
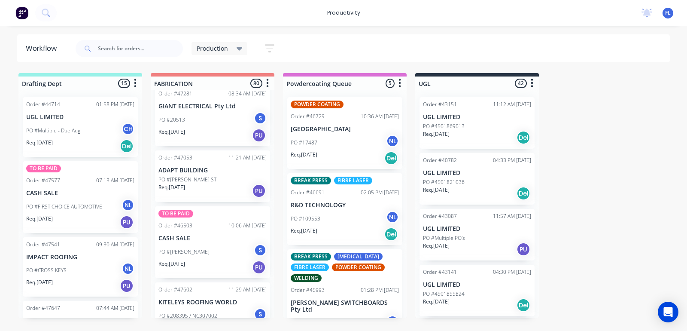
click at [202, 250] on div "PO #[PERSON_NAME] S" at bounding box center [212, 252] width 108 height 16
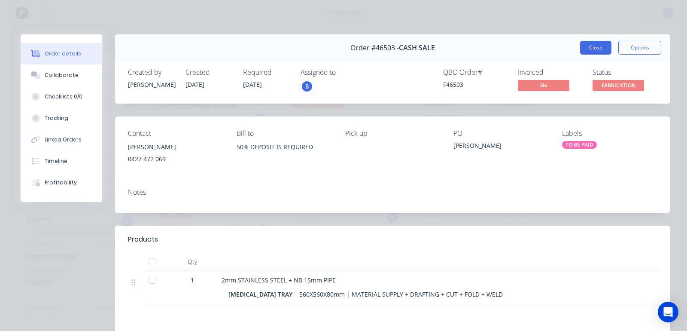
click at [589, 46] on button "Close" at bounding box center [595, 48] width 31 height 14
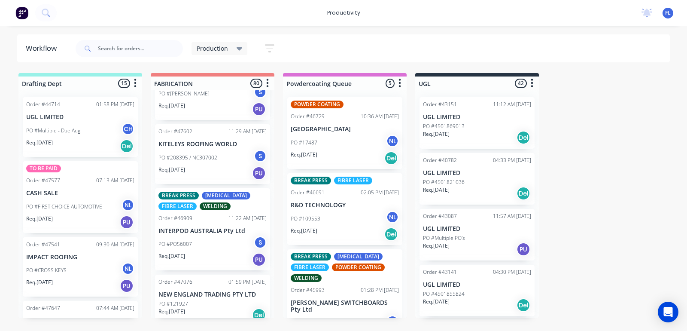
scroll to position [2309, 0]
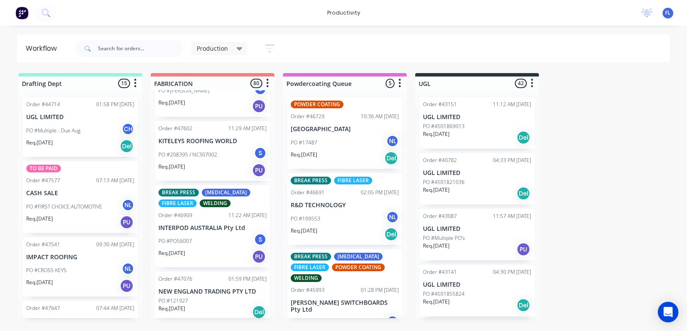
click at [211, 151] on p "PO #208395 / NC307002" at bounding box center [187, 155] width 59 height 8
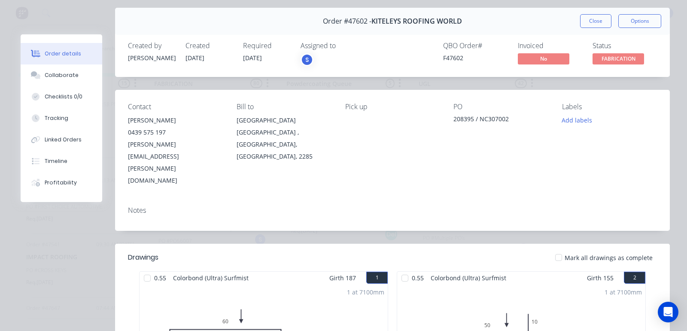
scroll to position [0, 0]
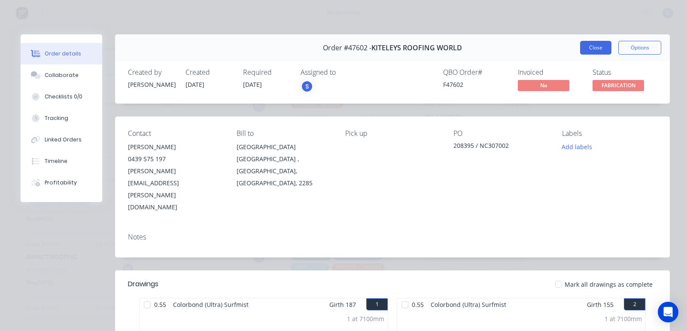
click at [587, 46] on button "Close" at bounding box center [595, 48] width 31 height 14
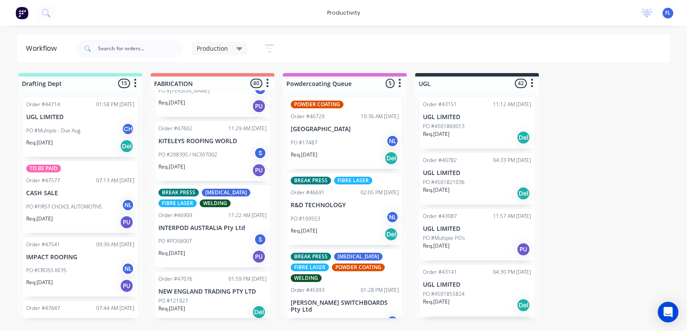
click at [203, 236] on div "PO #PO56007 S" at bounding box center [212, 241] width 108 height 16
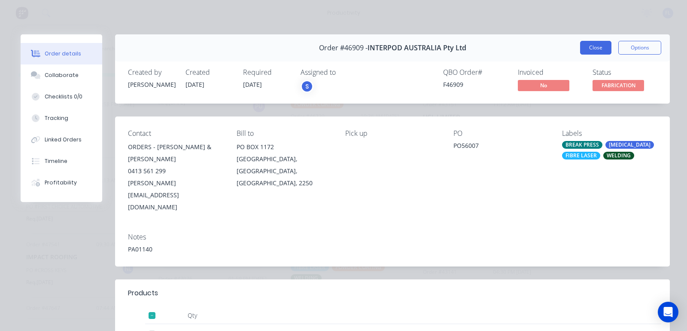
click at [581, 46] on button "Close" at bounding box center [595, 48] width 31 height 14
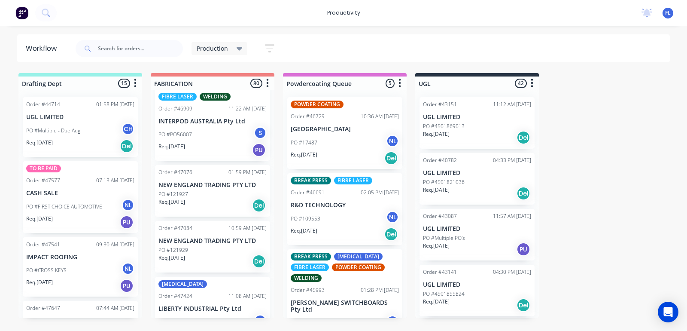
scroll to position [2416, 0]
click at [215, 197] on div "Req. [DATE] Del" at bounding box center [212, 204] width 108 height 15
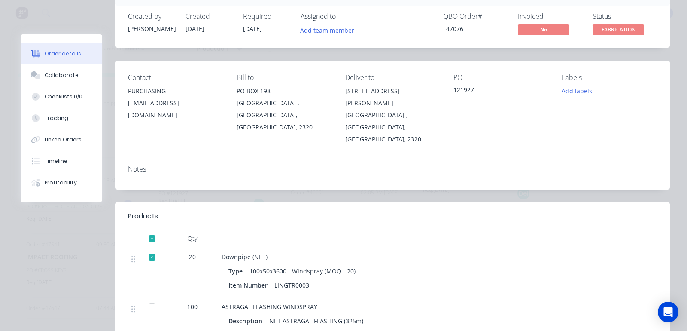
scroll to position [0, 0]
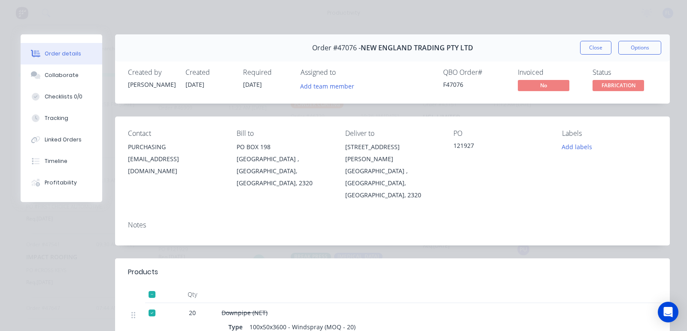
click at [587, 50] on button "Close" at bounding box center [595, 48] width 31 height 14
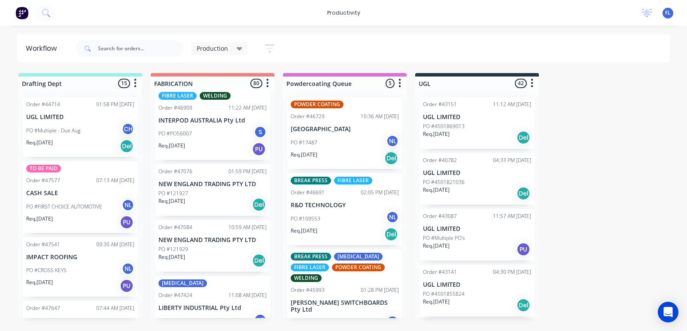
scroll to position [2470, 0]
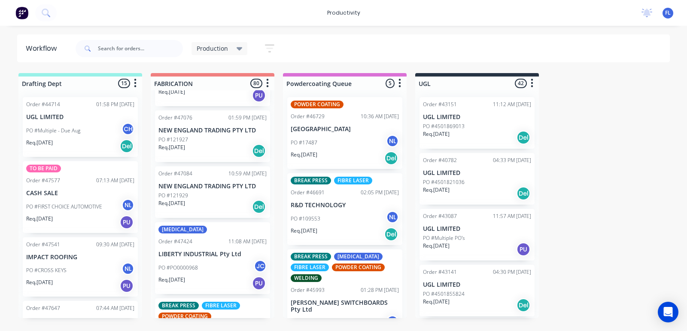
click at [202, 199] on div "Req. [DATE] Del" at bounding box center [212, 206] width 108 height 15
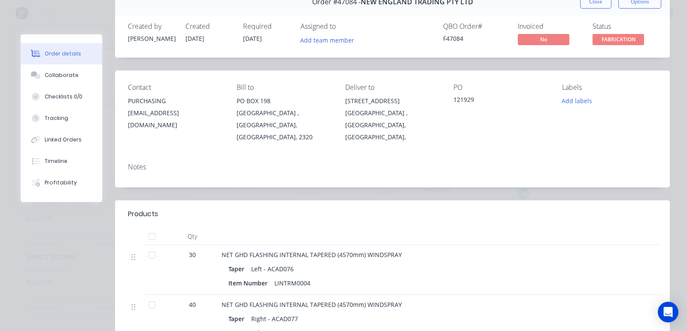
scroll to position [0, 0]
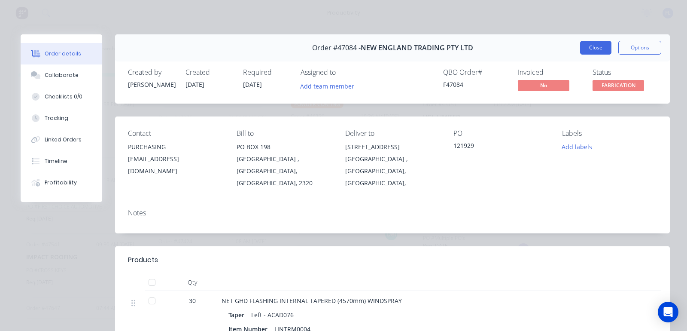
click at [586, 46] on button "Close" at bounding box center [595, 48] width 31 height 14
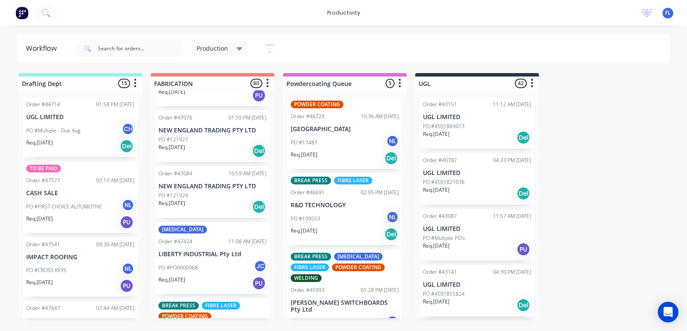
click at [200, 261] on div "PO #PO0000968 JC" at bounding box center [212, 267] width 108 height 16
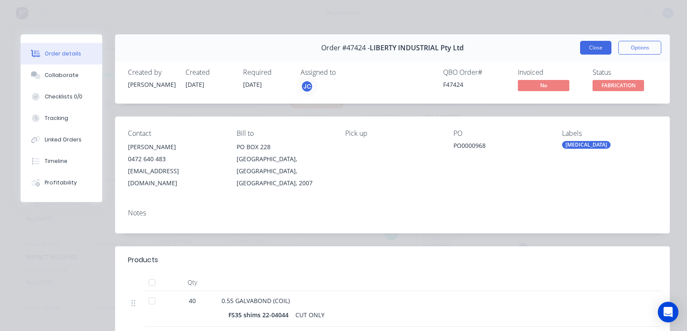
click at [596, 51] on button "Close" at bounding box center [595, 48] width 31 height 14
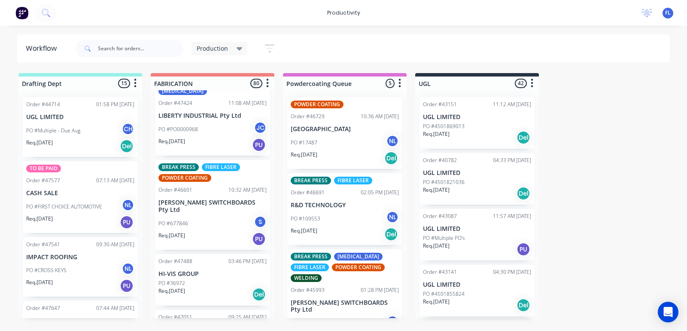
scroll to position [2631, 0]
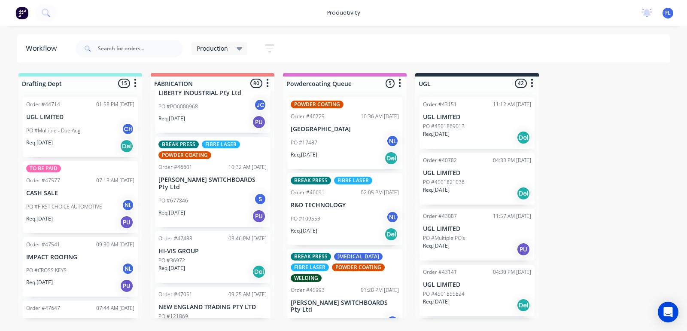
click at [192, 209] on div "Req. [DATE] PU" at bounding box center [212, 216] width 108 height 15
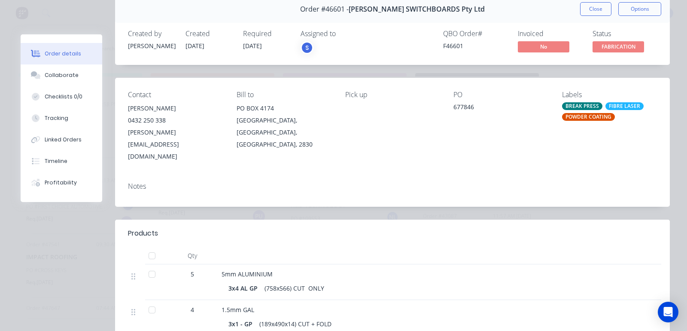
scroll to position [0, 0]
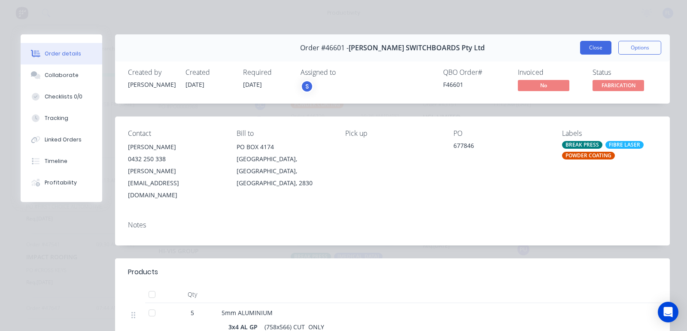
click at [588, 44] on button "Close" at bounding box center [595, 48] width 31 height 14
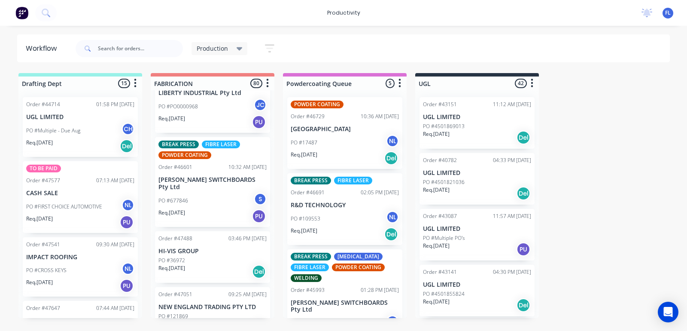
scroll to position [2684, 0]
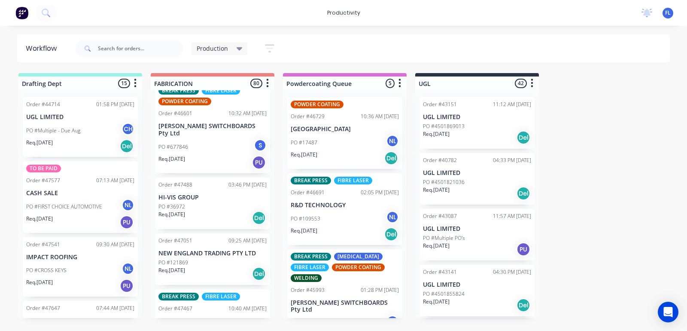
click at [213, 210] on div "Req. [DATE] Del" at bounding box center [212, 217] width 108 height 15
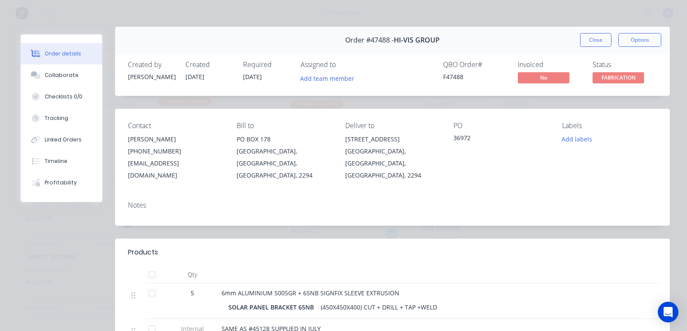
scroll to position [0, 0]
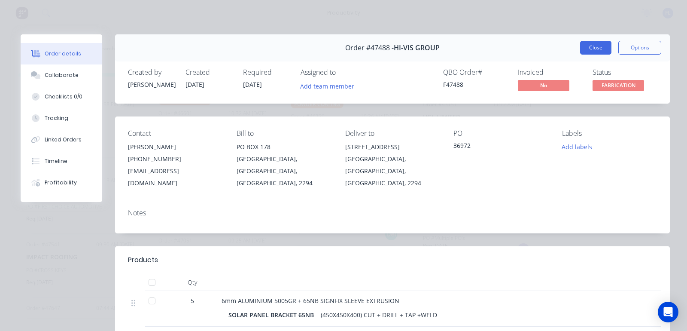
click at [589, 50] on button "Close" at bounding box center [595, 48] width 31 height 14
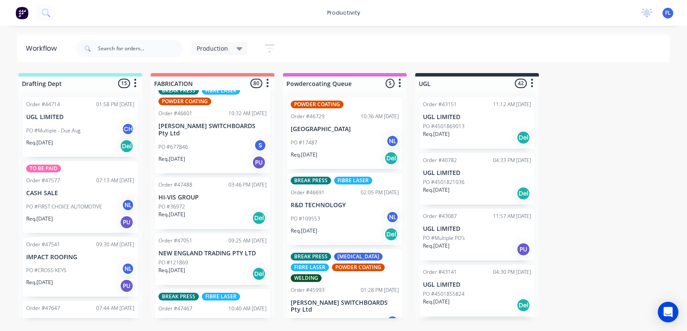
scroll to position [2738, 0]
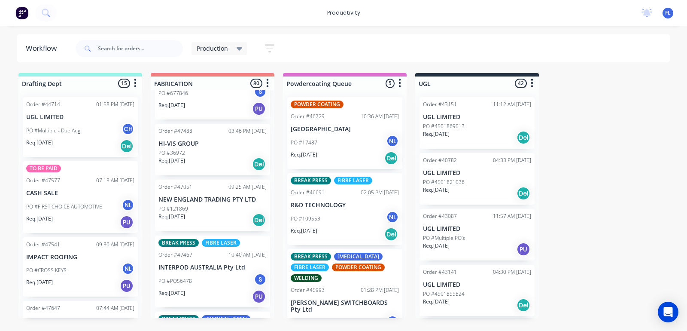
click at [209, 273] on div "PO #PO56478 S" at bounding box center [212, 281] width 108 height 16
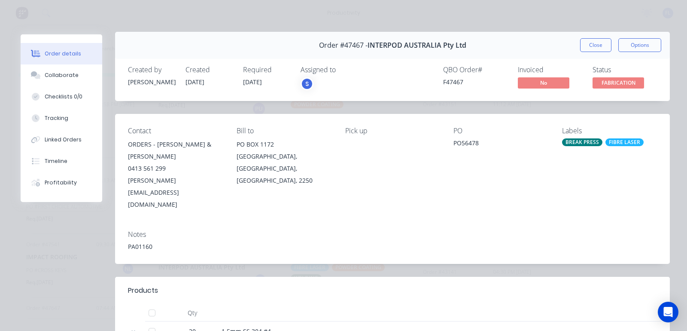
scroll to position [0, 0]
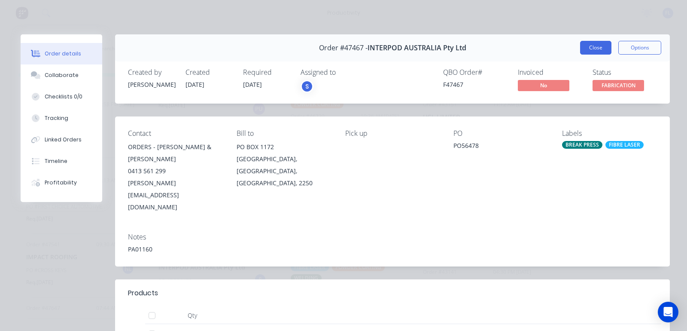
click at [584, 47] on button "Close" at bounding box center [595, 48] width 31 height 14
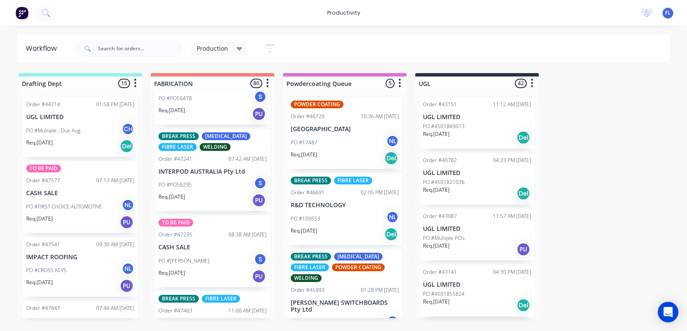
scroll to position [2953, 0]
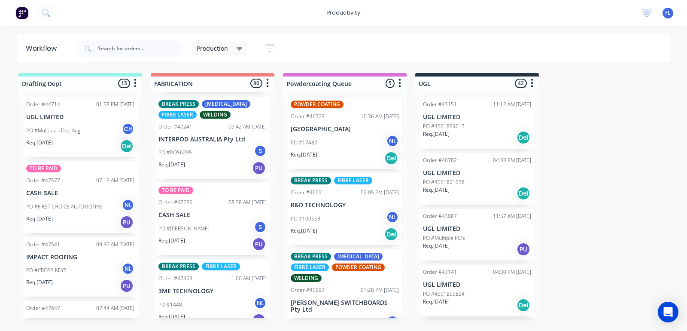
click at [215, 144] on div "PO #PO56295 S" at bounding box center [212, 152] width 108 height 16
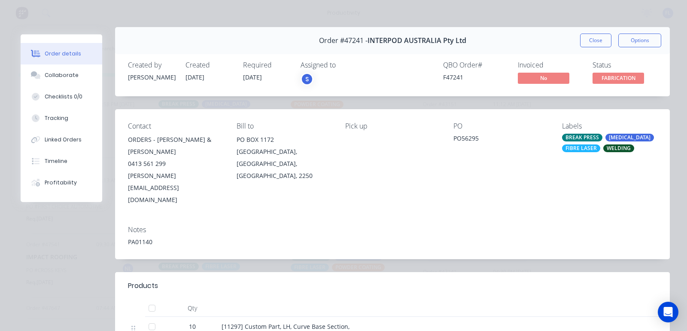
scroll to position [0, 0]
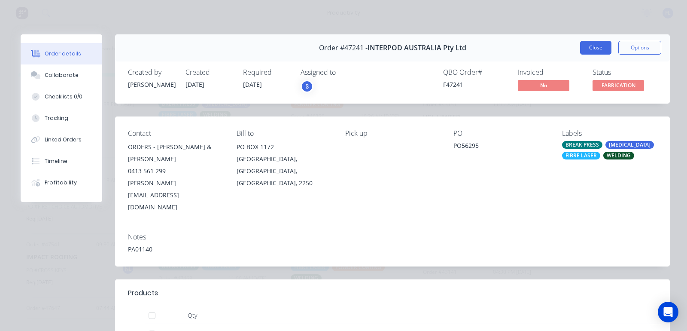
click at [591, 48] on button "Close" at bounding box center [595, 48] width 31 height 14
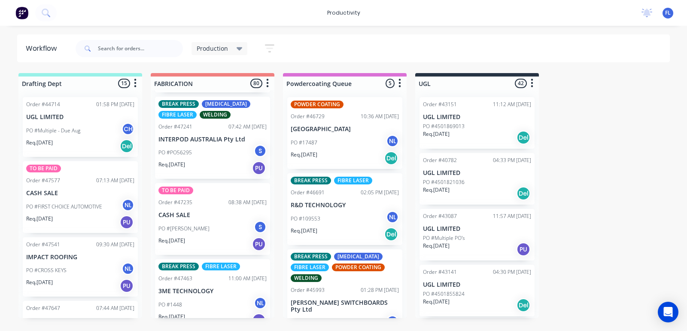
click at [207, 220] on div "PO #[PERSON_NAME] S" at bounding box center [212, 228] width 108 height 16
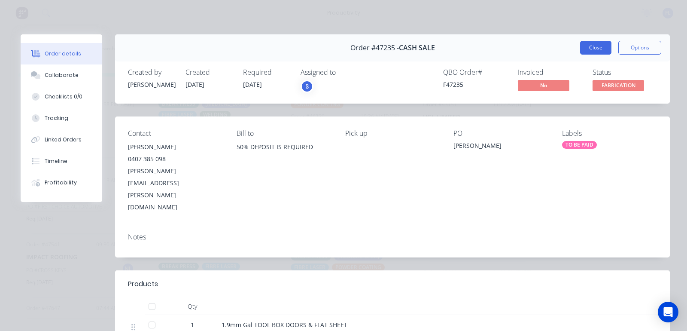
click at [589, 46] on button "Close" at bounding box center [595, 48] width 31 height 14
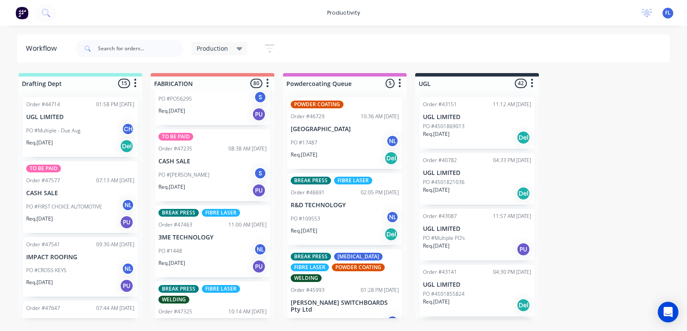
scroll to position [3060, 0]
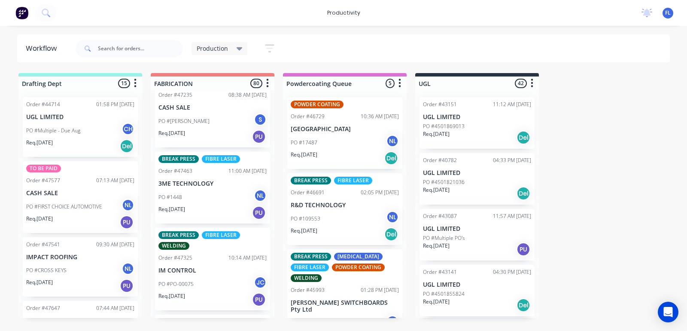
click at [204, 189] on div "PO #1448 NL" at bounding box center [212, 197] width 108 height 16
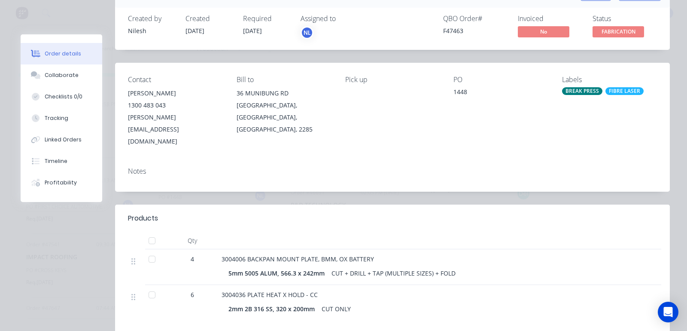
scroll to position [107, 0]
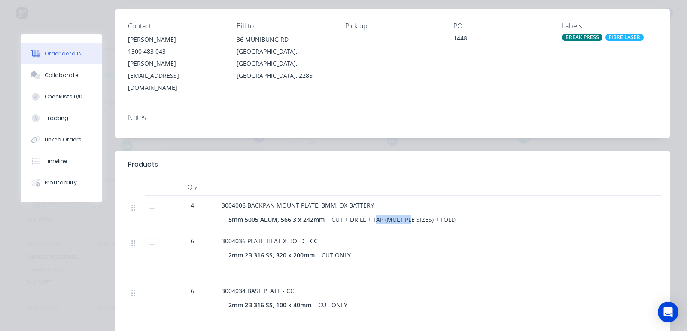
drag, startPoint x: 376, startPoint y: 196, endPoint x: 409, endPoint y: 196, distance: 33.1
click at [409, 213] on div "CUT + DRILL + TAP (MULTIPLE SIZES) + FOLD" at bounding box center [393, 219] width 131 height 12
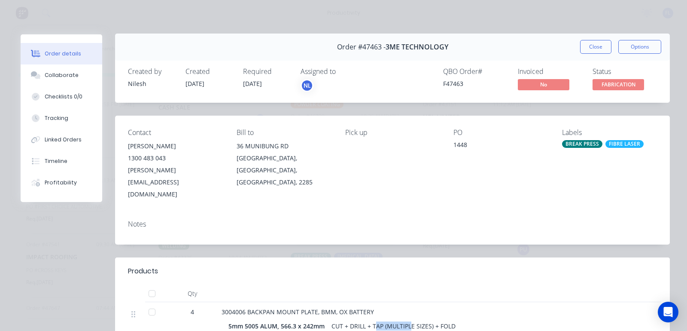
scroll to position [0, 0]
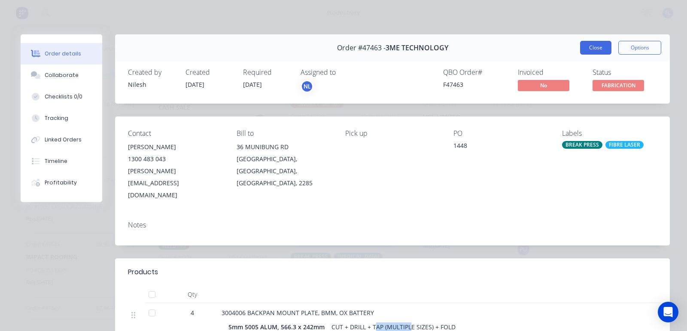
click at [587, 46] on button "Close" at bounding box center [595, 48] width 31 height 14
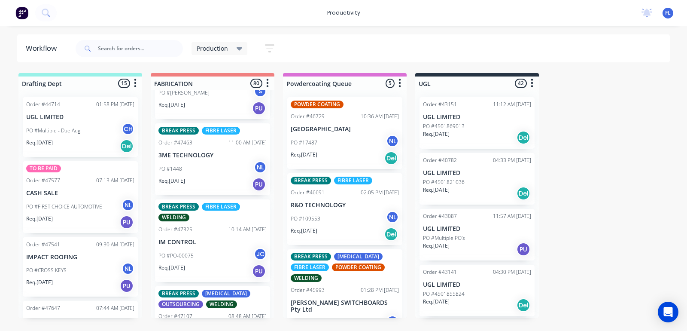
scroll to position [3114, 0]
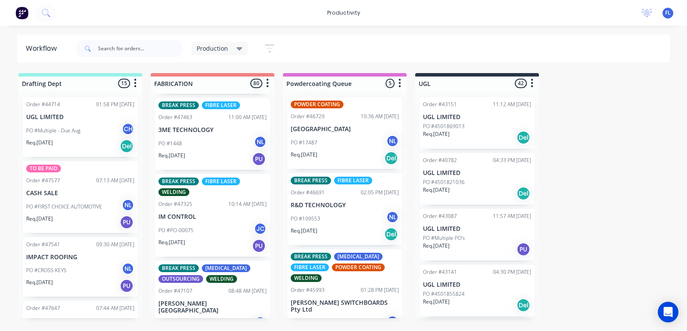
click at [207, 222] on div "PO #PO-00075 JC" at bounding box center [212, 230] width 108 height 16
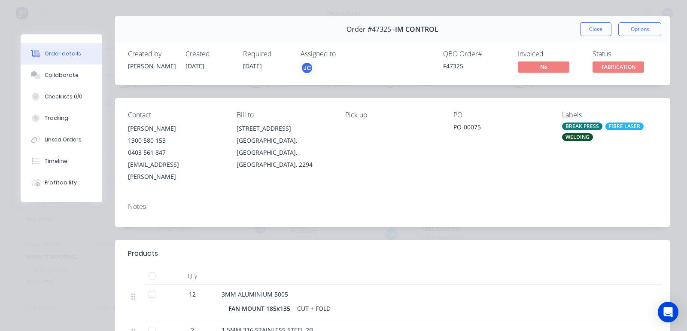
scroll to position [0, 0]
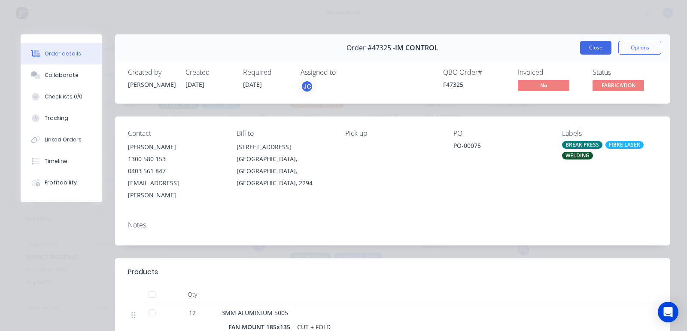
click at [593, 46] on button "Close" at bounding box center [595, 48] width 31 height 14
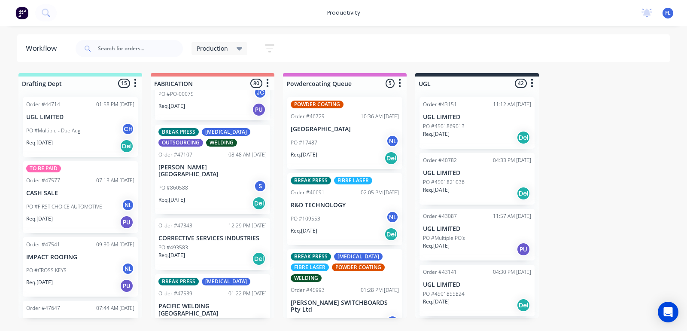
scroll to position [3275, 0]
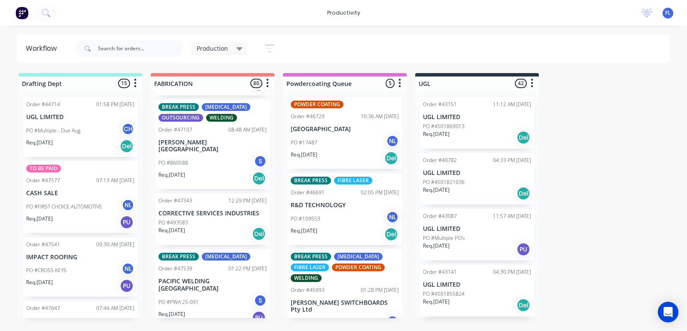
click at [195, 155] on div "PO #860588 S" at bounding box center [212, 163] width 108 height 16
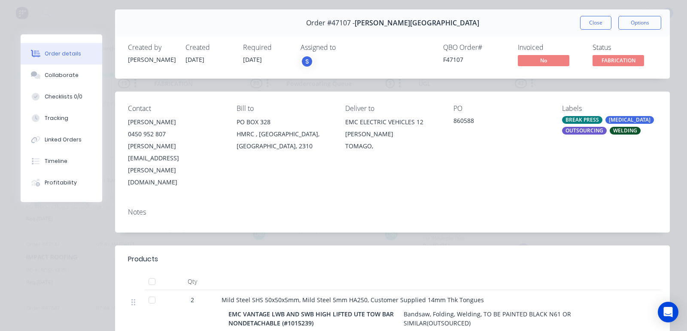
scroll to position [0, 0]
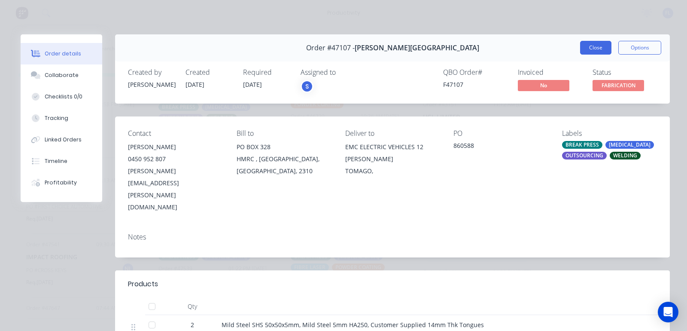
click at [590, 48] on button "Close" at bounding box center [595, 48] width 31 height 14
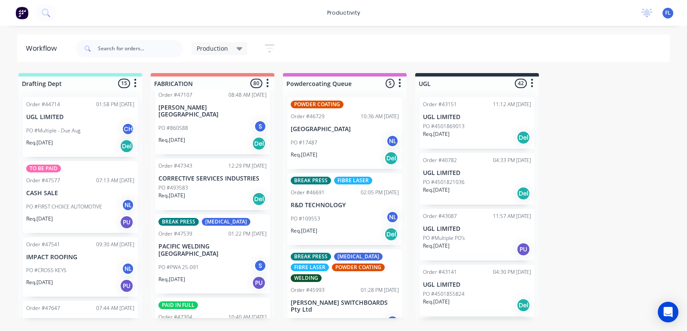
scroll to position [3329, 0]
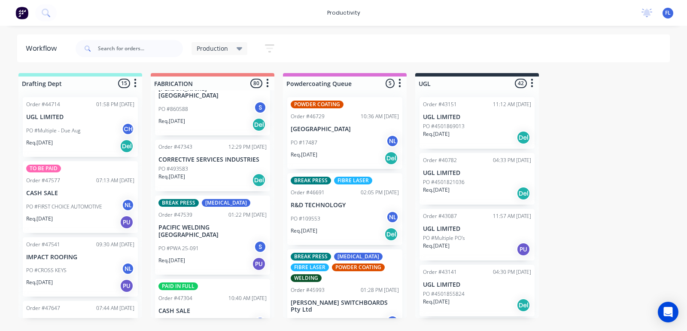
click at [205, 140] on div "Order #47343 12:29 PM [DATE] CORRECTIVE SERVICES INDUSTRIES PO #493583 Req. [DA…" at bounding box center [212, 166] width 115 height 52
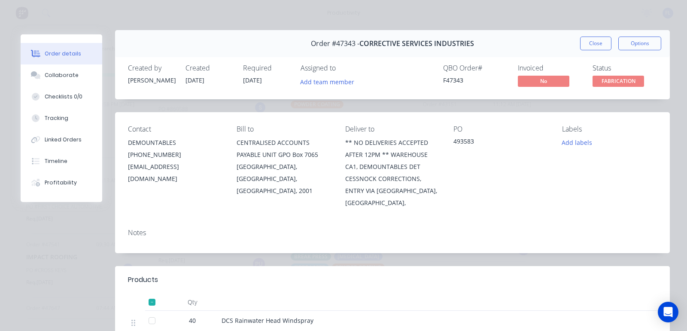
scroll to position [0, 0]
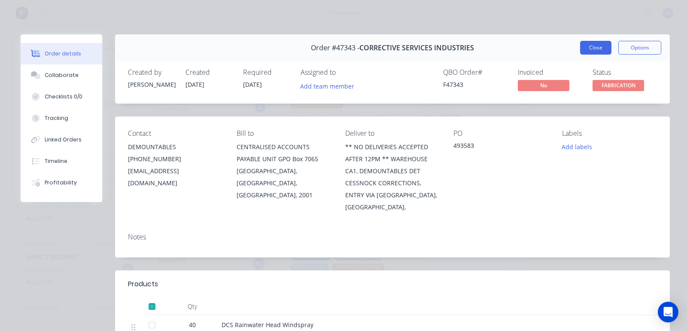
click at [580, 41] on button "Close" at bounding box center [595, 48] width 31 height 14
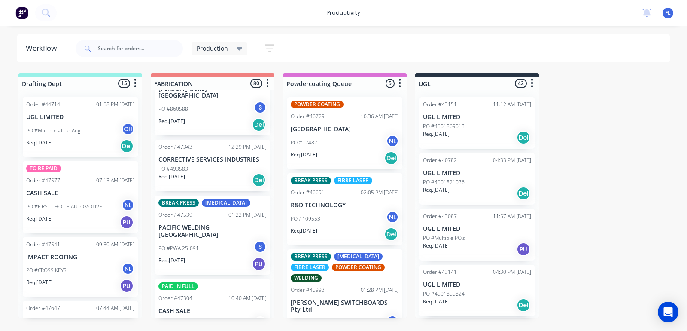
click at [196, 240] on div "PO #PWA 25-091 S" at bounding box center [212, 248] width 108 height 16
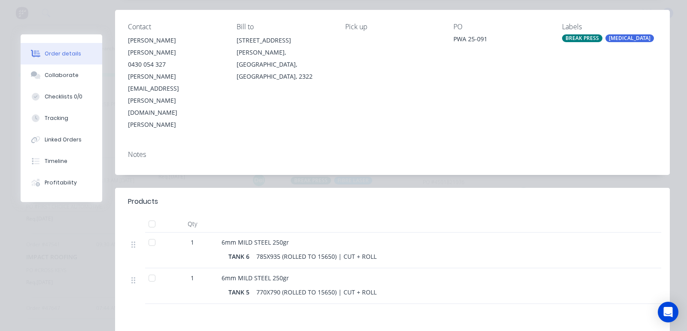
scroll to position [107, 0]
drag, startPoint x: 318, startPoint y: 196, endPoint x: 333, endPoint y: 193, distance: 15.3
click at [323, 249] on div "785X935 (ROLLED TO 15650) | CUT + ROLL" at bounding box center [316, 255] width 127 height 12
click at [336, 249] on div "785X935 (ROLLED TO 15650) | CUT + ROLL" at bounding box center [316, 255] width 127 height 12
click at [320, 249] on div "785X935 (ROLLED TO 15650) | CUT + ROLL" at bounding box center [316, 255] width 127 height 12
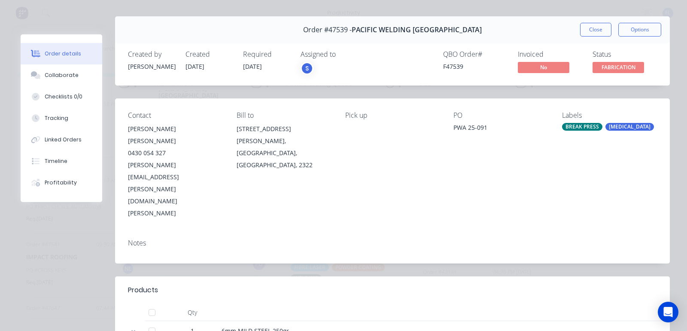
scroll to position [0, 0]
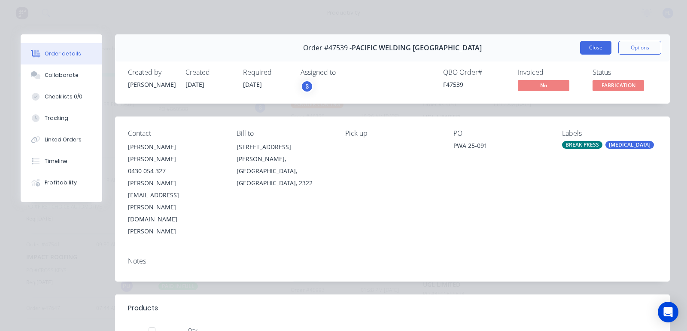
click at [592, 48] on button "Close" at bounding box center [595, 48] width 31 height 14
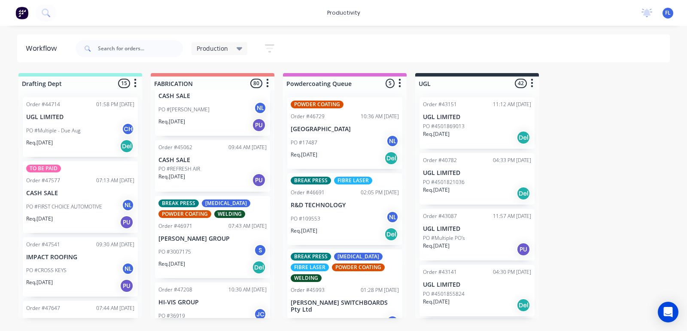
scroll to position [3597, 0]
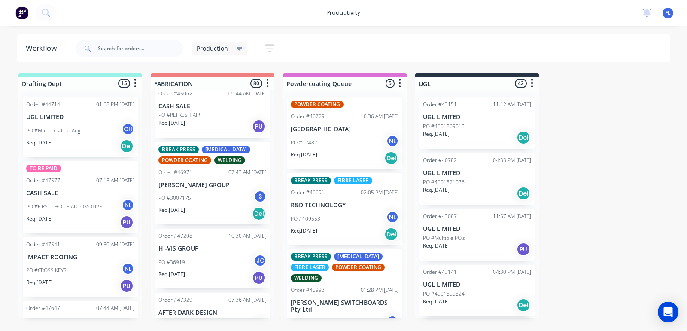
click at [208, 190] on div "PO #3007175 S" at bounding box center [212, 198] width 108 height 16
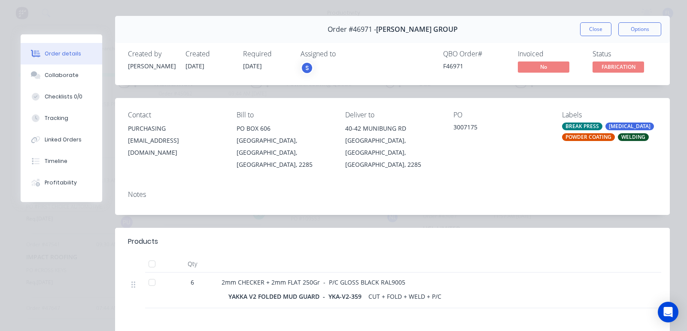
scroll to position [0, 0]
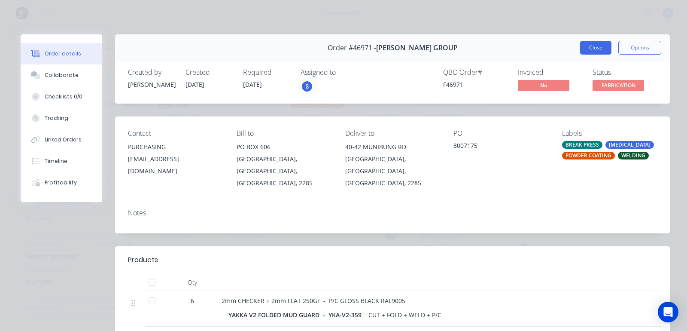
click at [584, 46] on button "Close" at bounding box center [595, 48] width 31 height 14
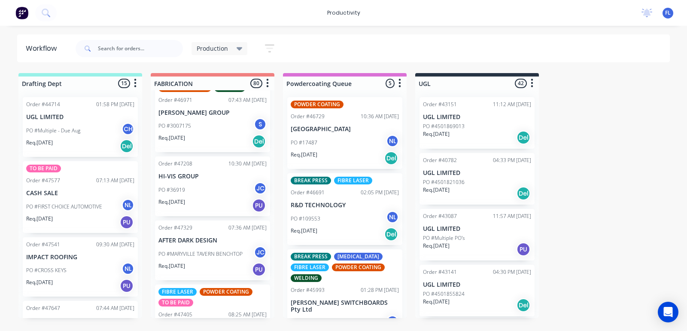
scroll to position [3651, 0]
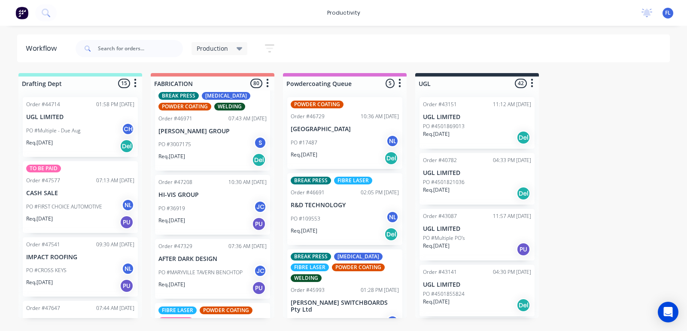
click at [196, 264] on div "PO #MARYVILLE TAVERN BENCHTOP JC" at bounding box center [212, 272] width 108 height 16
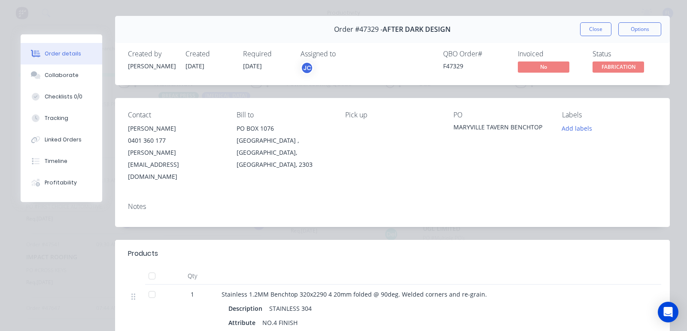
scroll to position [0, 0]
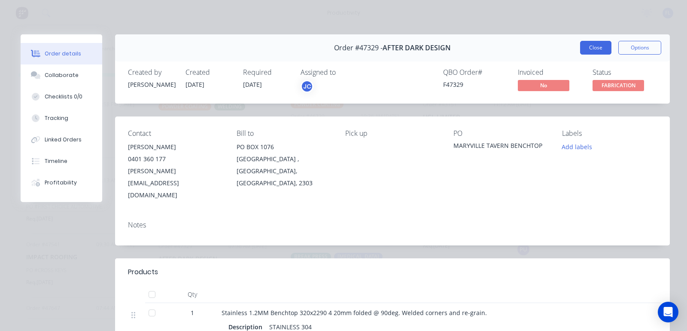
click at [587, 48] on button "Close" at bounding box center [595, 48] width 31 height 14
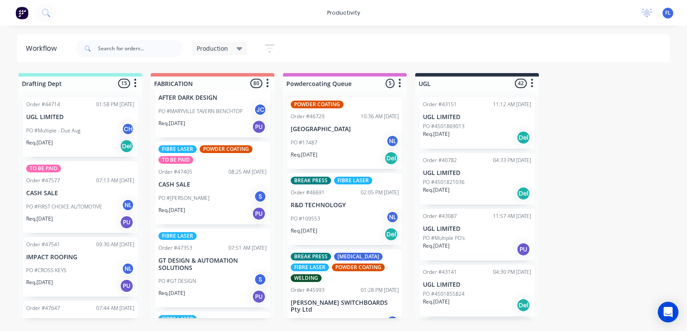
scroll to position [3866, 0]
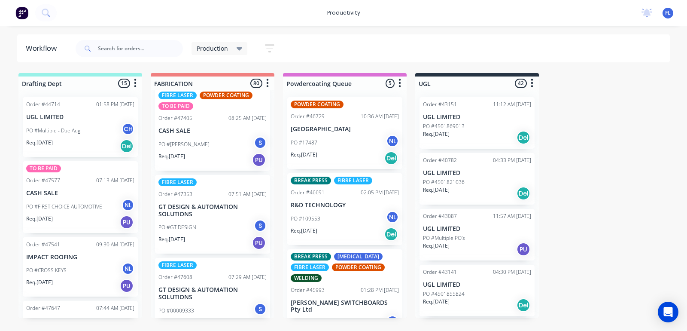
click at [198, 203] on p "GT DESIGN & AUTOMATION SOLUTIONS" at bounding box center [212, 210] width 108 height 15
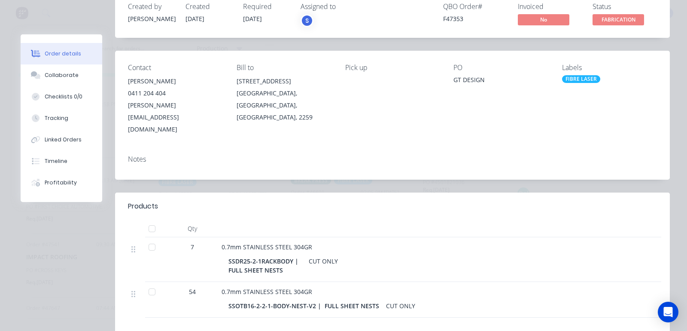
scroll to position [0, 0]
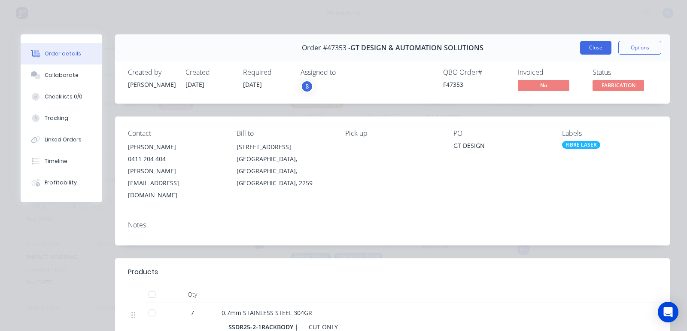
click at [595, 49] on button "Close" at bounding box center [595, 48] width 31 height 14
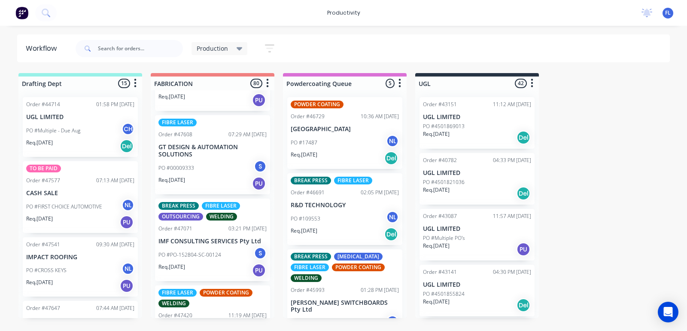
scroll to position [4027, 0]
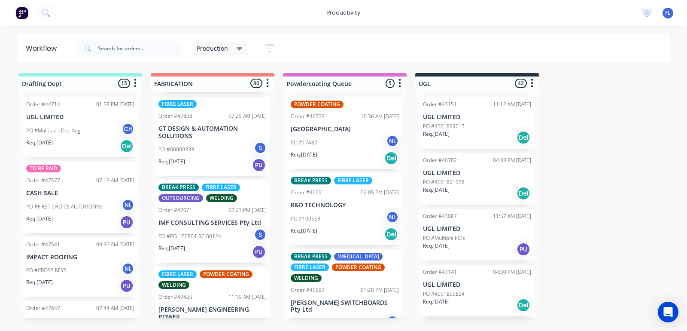
click at [208, 232] on p "PO #PO-152804-SC-00124" at bounding box center [189, 236] width 63 height 8
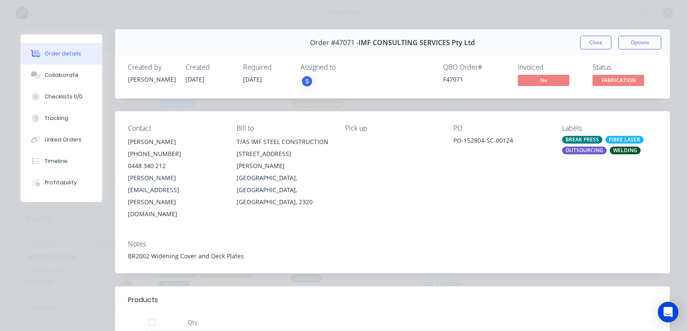
scroll to position [0, 0]
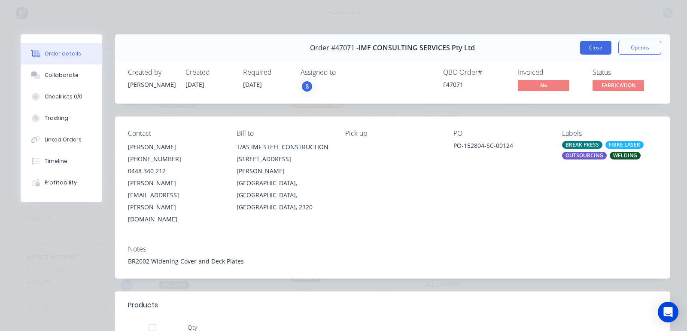
click at [597, 46] on button "Close" at bounding box center [595, 48] width 31 height 14
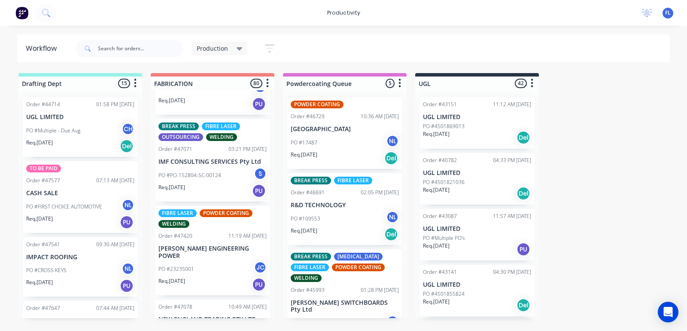
scroll to position [4134, 0]
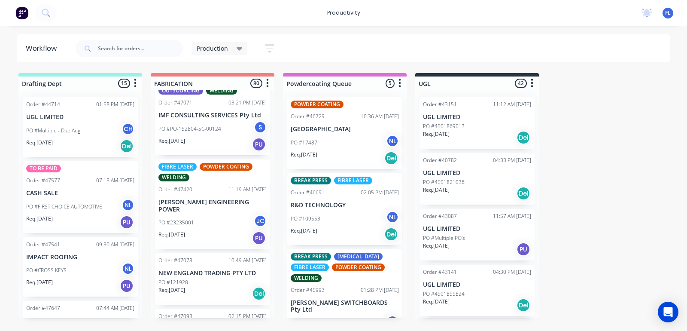
click at [207, 231] on div "Req. [DATE] PU" at bounding box center [212, 238] width 108 height 15
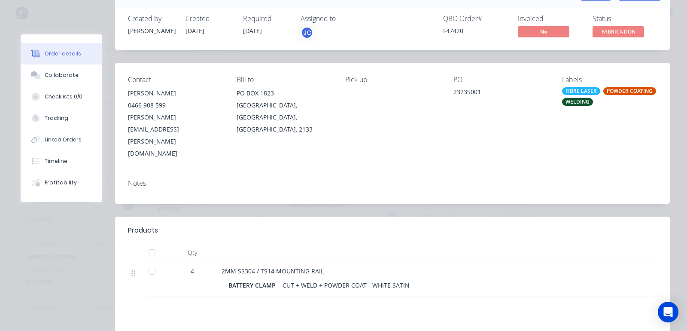
scroll to position [0, 0]
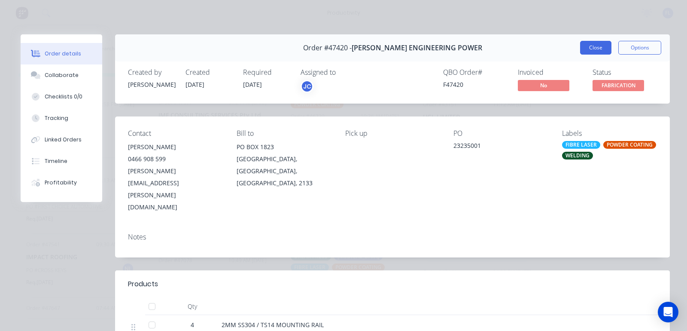
click at [585, 49] on button "Close" at bounding box center [595, 48] width 31 height 14
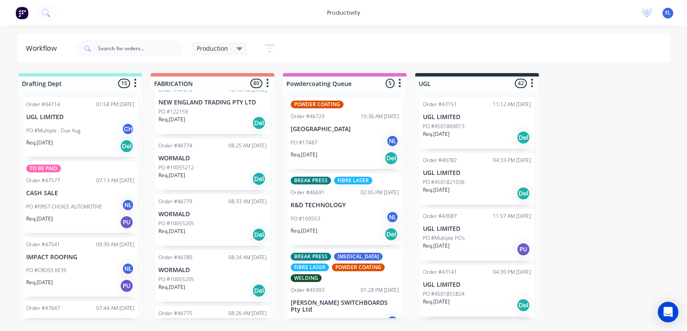
click at [349, 152] on div "Req. [DATE] Del" at bounding box center [345, 158] width 108 height 15
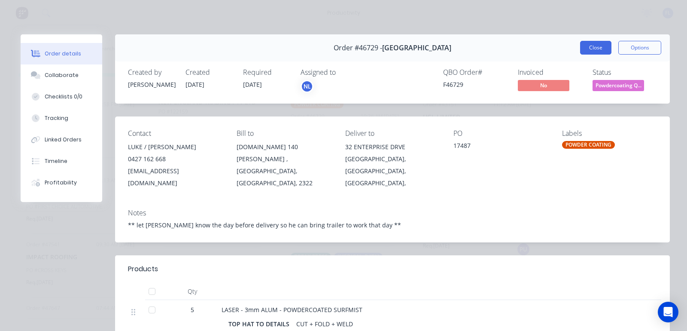
click at [583, 48] on button "Close" at bounding box center [595, 48] width 31 height 14
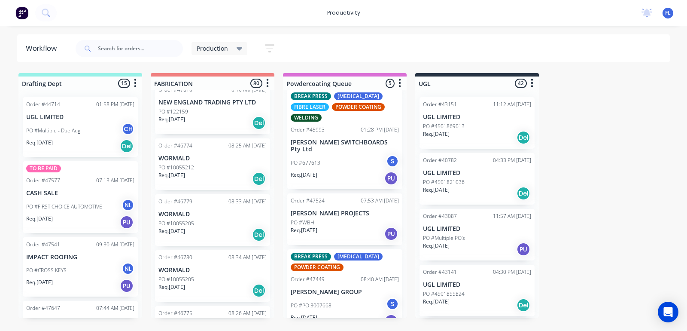
scroll to position [161, 0]
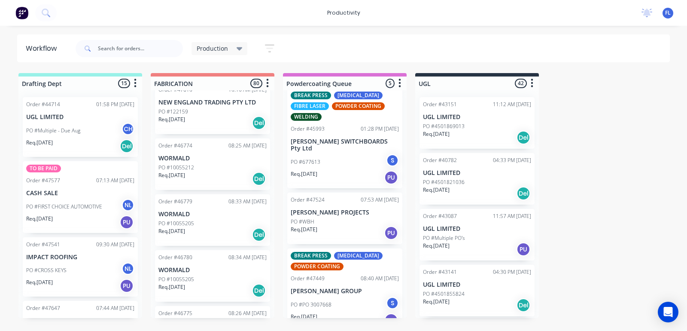
click at [325, 225] on div "Req. [DATE] PU" at bounding box center [345, 232] width 108 height 15
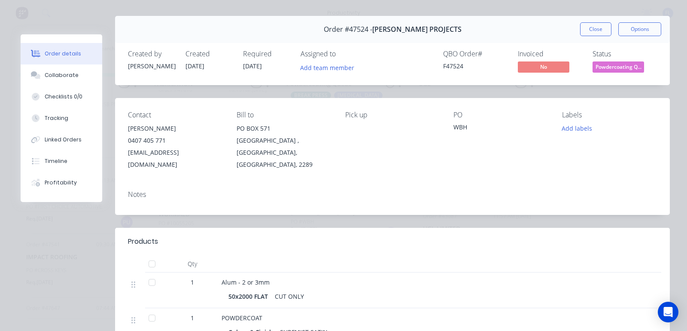
scroll to position [0, 0]
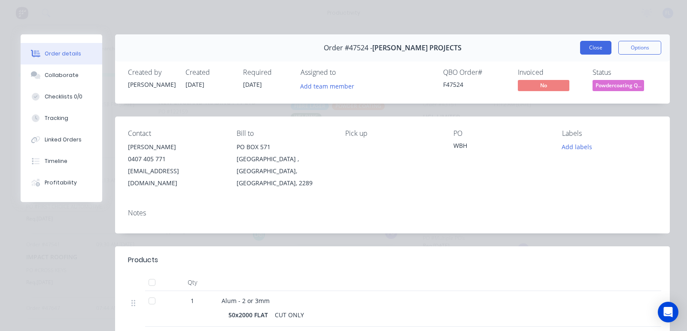
click at [588, 47] on button "Close" at bounding box center [595, 48] width 31 height 14
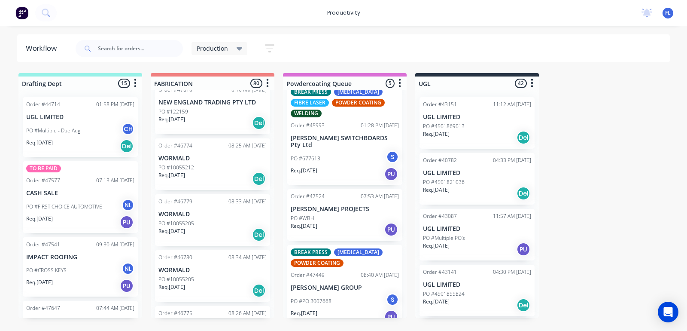
scroll to position [165, 0]
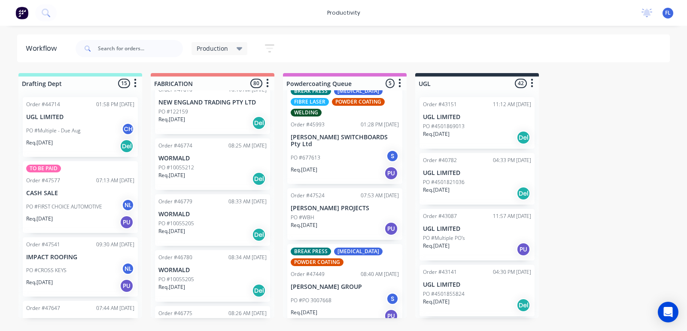
click at [332, 308] on div "Req. [DATE] PU" at bounding box center [345, 315] width 108 height 15
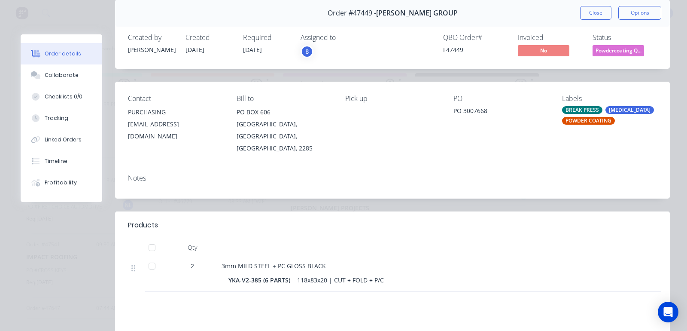
scroll to position [54, 0]
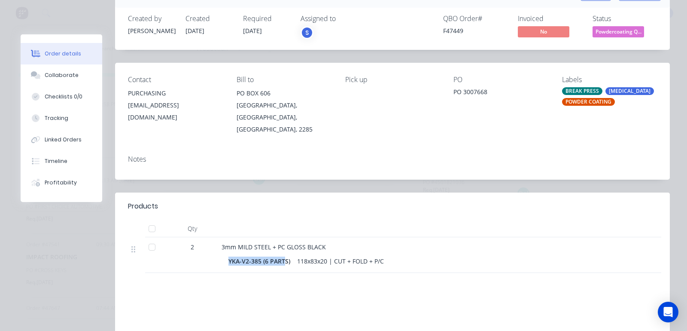
drag, startPoint x: 283, startPoint y: 250, endPoint x: 225, endPoint y: 260, distance: 58.7
click at [225, 260] on div "3mm MILD STEEL + PC GLOSS BLACK YKA-V2-385 (6 PARTS) 118x83x20 | CUT + FOLD + P…" at bounding box center [433, 255] width 430 height 36
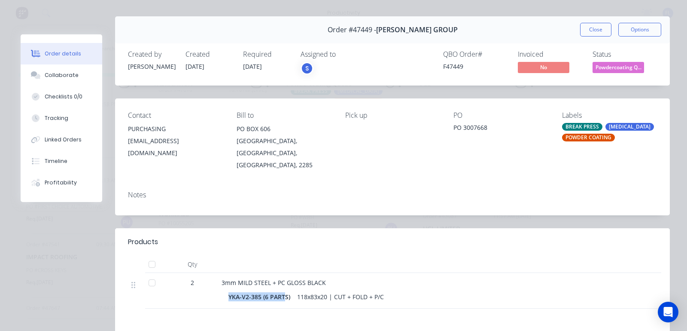
scroll to position [0, 0]
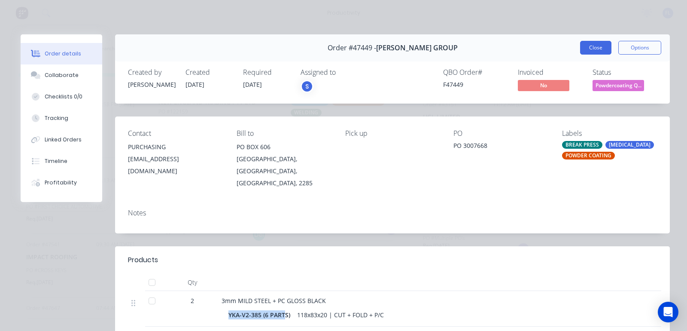
click at [588, 47] on button "Close" at bounding box center [595, 48] width 31 height 14
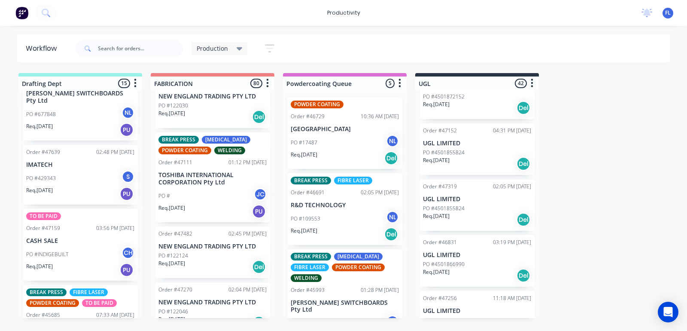
scroll to position [322, 0]
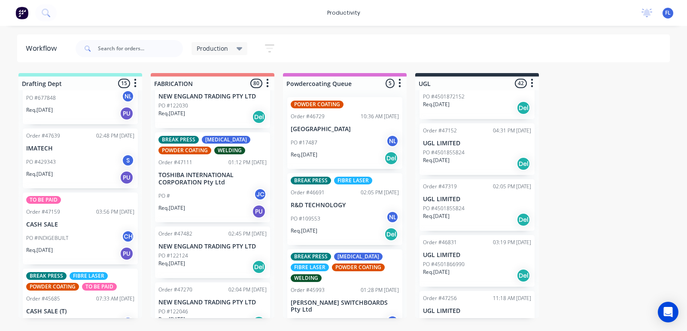
click at [57, 234] on p "PO #INDIGEBUILT" at bounding box center [47, 238] width 42 height 8
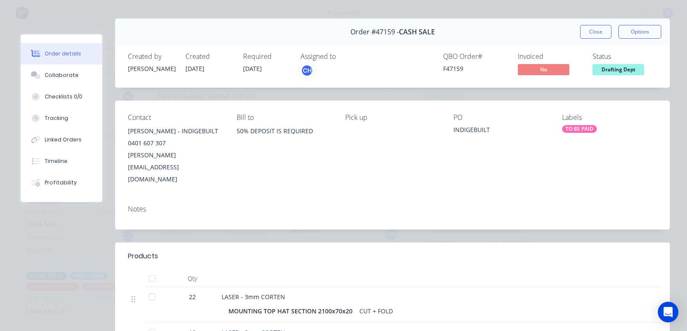
scroll to position [0, 0]
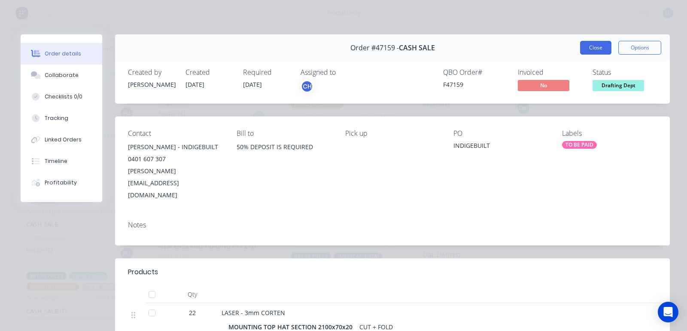
click at [591, 46] on button "Close" at bounding box center [595, 48] width 31 height 14
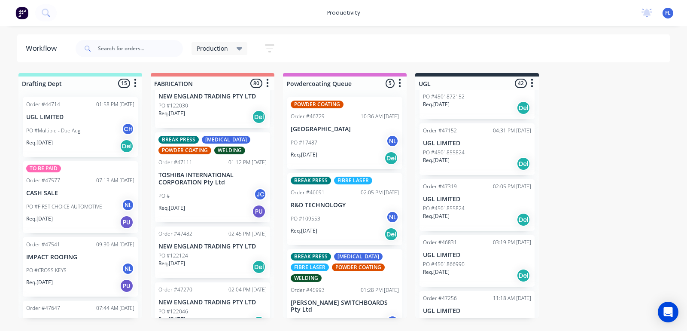
click at [344, 46] on div "Production Save new view None edit Production (Default) edit [PERSON_NAME] edit…" at bounding box center [372, 49] width 597 height 26
